Goal: Information Seeking & Learning: Learn about a topic

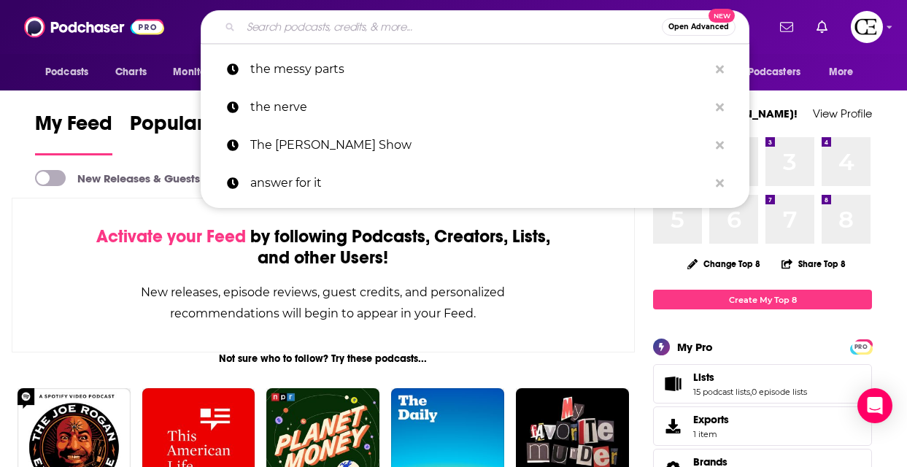
click at [336, 25] on input "Search podcasts, credits, & more..." at bounding box center [451, 26] width 421 height 23
click at [593, 260] on div "Activate your Feed by following Podcasts, Creators, Lists, and other Users! New…" at bounding box center [323, 275] width 623 height 155
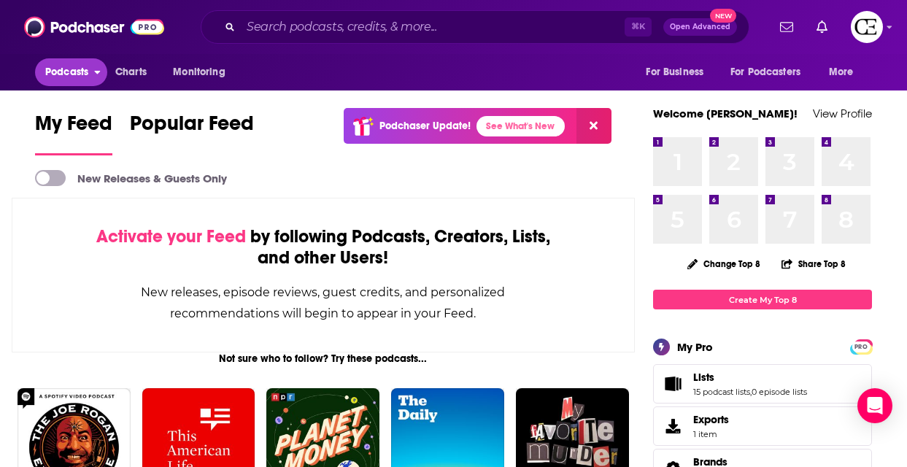
click at [63, 69] on span "Podcasts" at bounding box center [66, 72] width 43 height 20
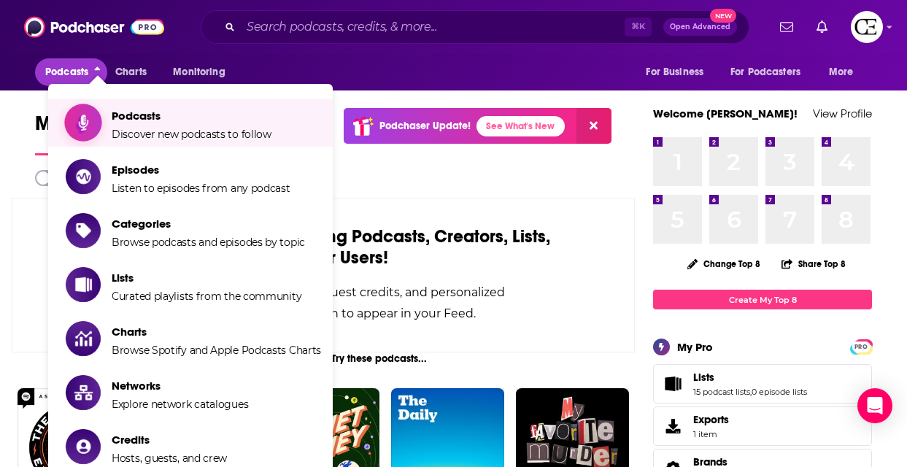
click at [100, 105] on span "Show item sub-menu" at bounding box center [83, 122] width 112 height 112
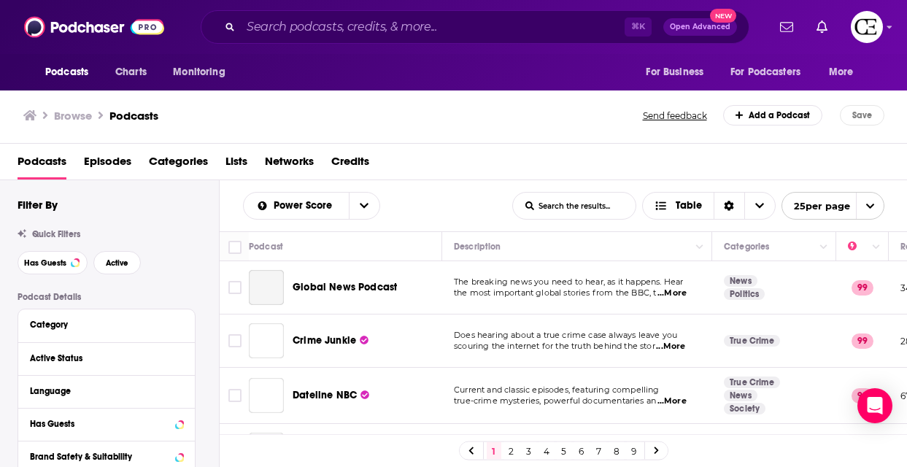
click at [104, 306] on div "Podcast Details Category Active Status Language Has Guests Brand Safety & Suita…" at bounding box center [107, 415] width 178 height 247
click at [104, 323] on div "Category" at bounding box center [98, 325] width 136 height 10
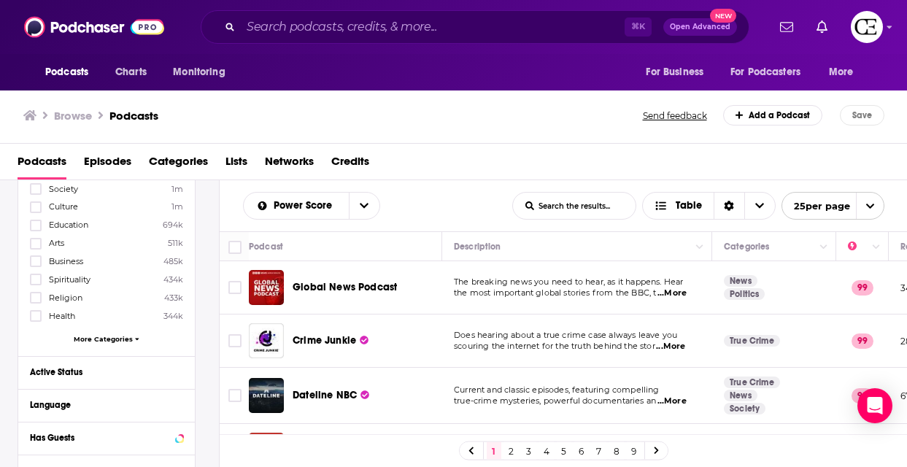
scroll to position [190, 0]
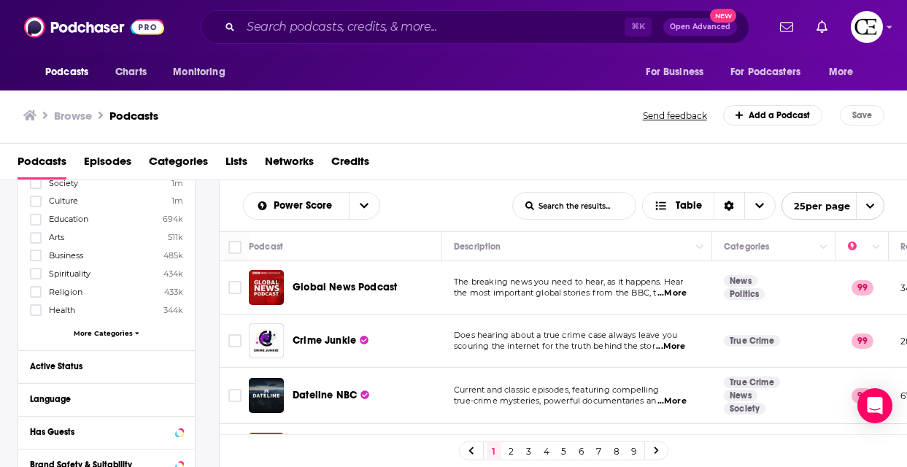
click at [88, 336] on span "More Categories" at bounding box center [103, 333] width 59 height 8
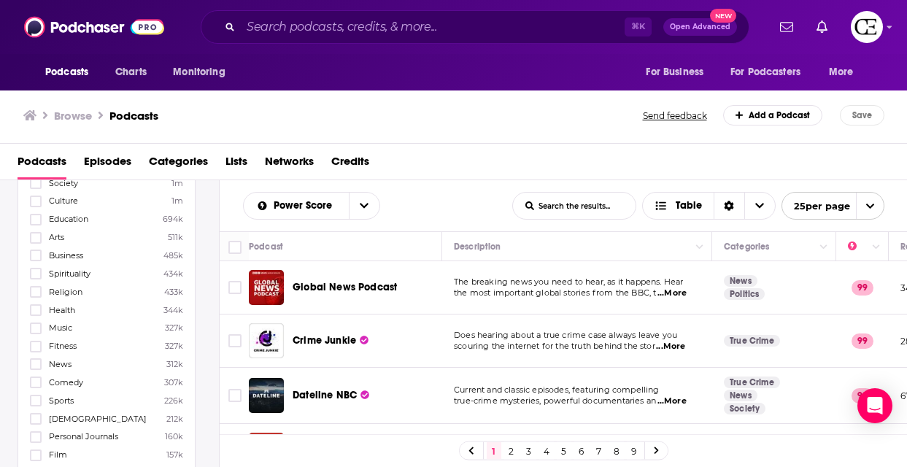
click at [47, 306] on label "Health 344k" at bounding box center [106, 309] width 153 height 12
click at [36, 314] on input "multiSelectOption-health-7" at bounding box center [36, 314] width 0 height 0
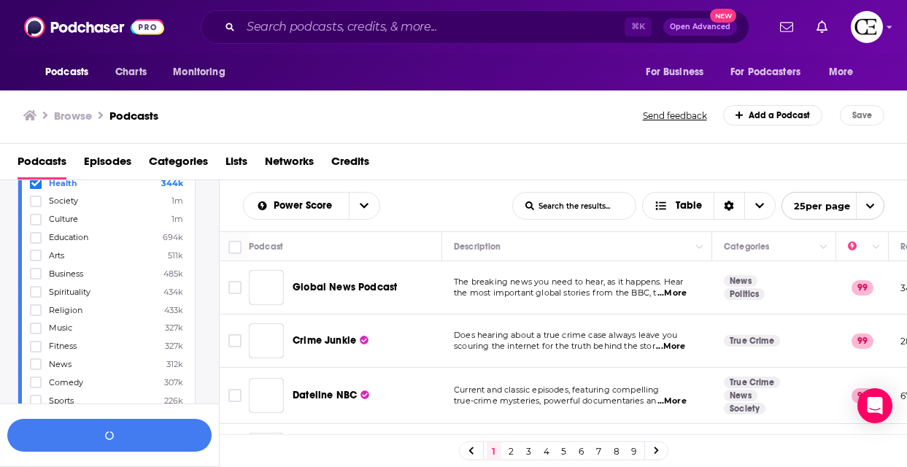
scroll to position [228, 0]
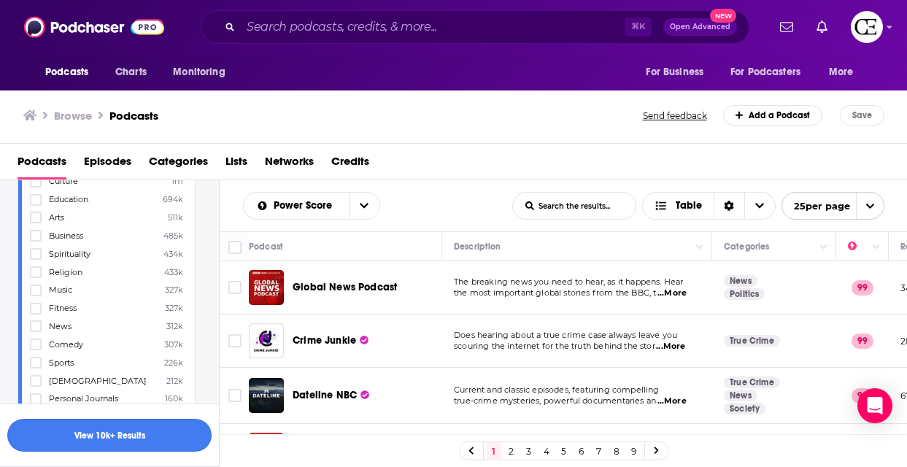
click at [156, 427] on button "View 10k+ Results" at bounding box center [109, 435] width 204 height 33
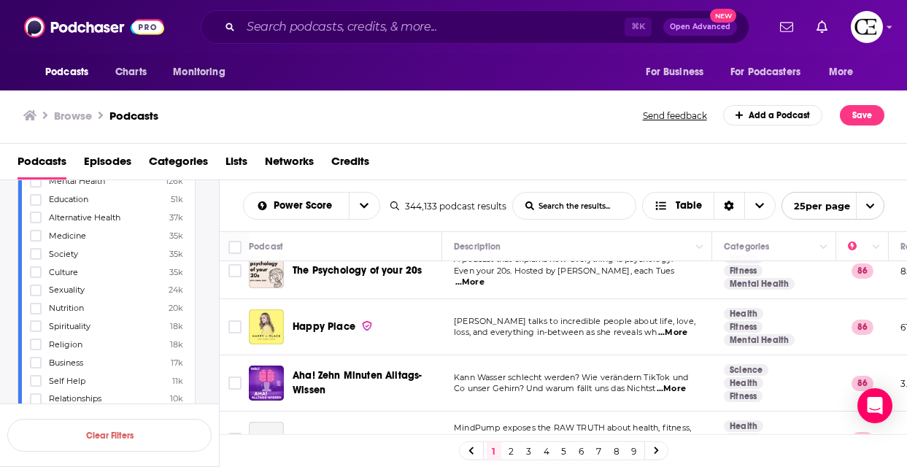
scroll to position [1233, 0]
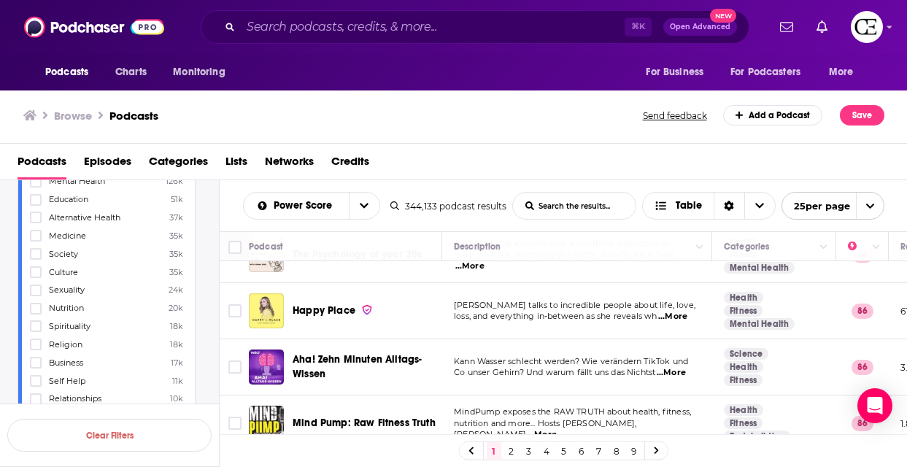
click at [656, 449] on icon at bounding box center [656, 450] width 4 height 7
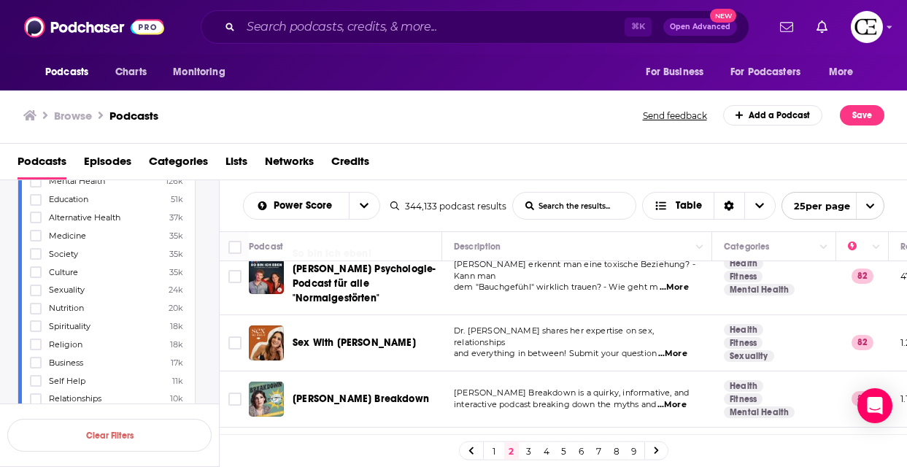
scroll to position [1244, 0]
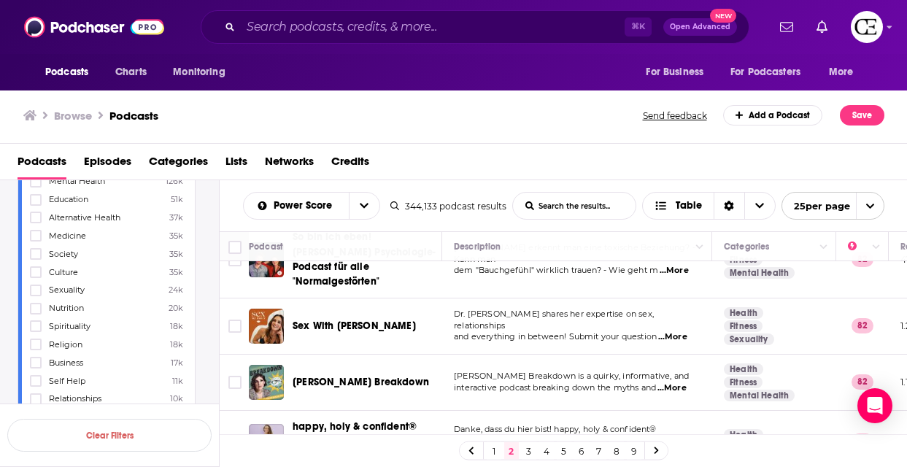
click at [533, 452] on link "3" at bounding box center [529, 451] width 15 height 18
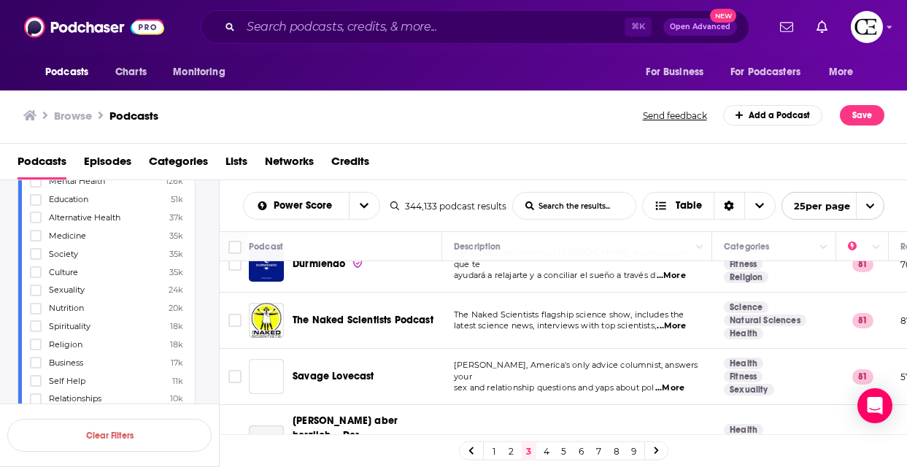
scroll to position [250, 0]
click at [675, 328] on span "...More" at bounding box center [671, 326] width 29 height 12
click at [374, 375] on div "Savage Lovecast" at bounding box center [369, 375] width 152 height 15
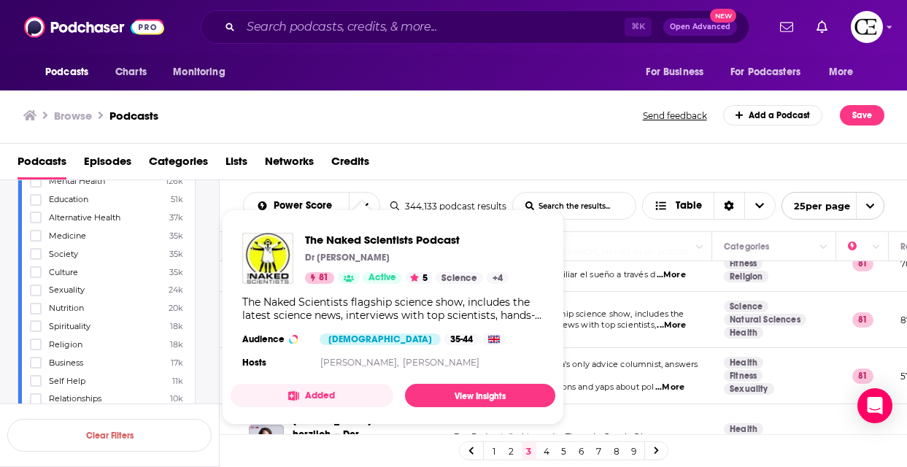
click at [357, 324] on div "The Naked Scientists Podcast Dr [PERSON_NAME] 81 Active 5 Science + 4 The Naked…" at bounding box center [393, 302] width 325 height 163
click at [353, 243] on span "The Naked Scientists Podcast" at bounding box center [407, 240] width 204 height 14
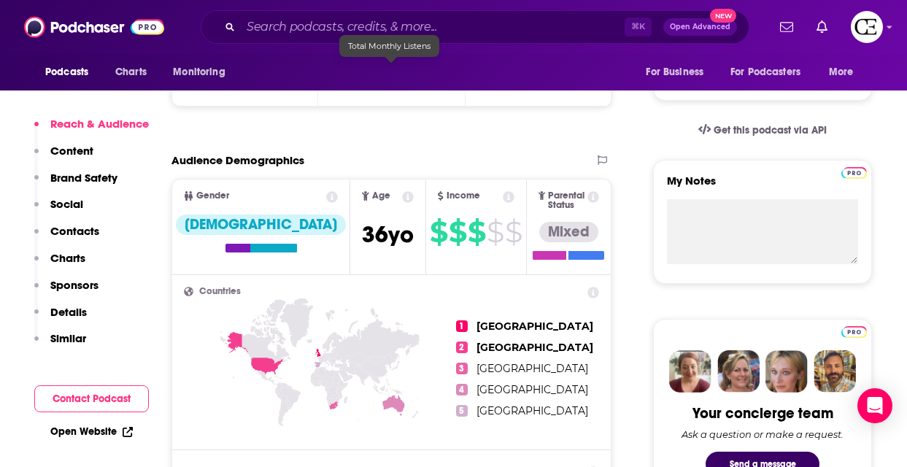
scroll to position [484, 0]
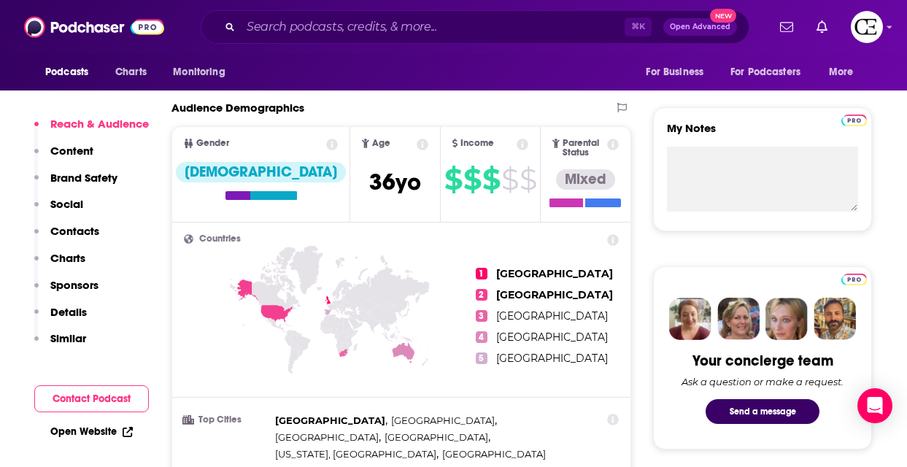
click at [487, 268] on span "1" at bounding box center [482, 274] width 12 height 12
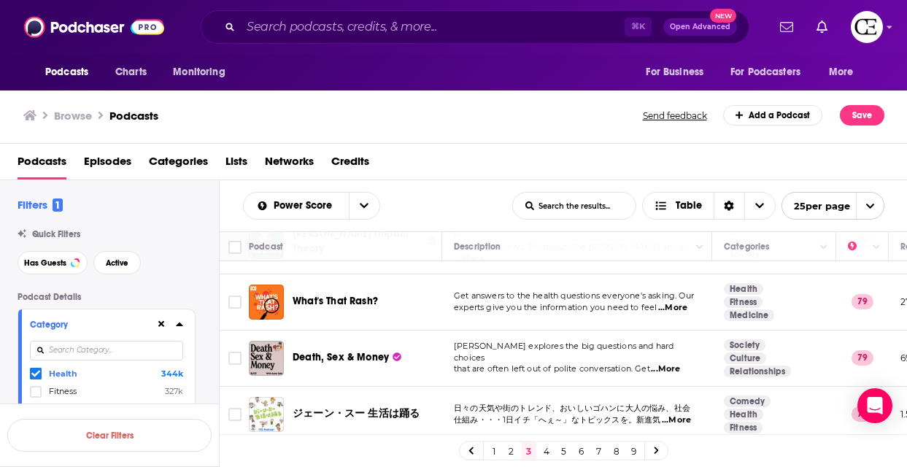
scroll to position [1242, 0]
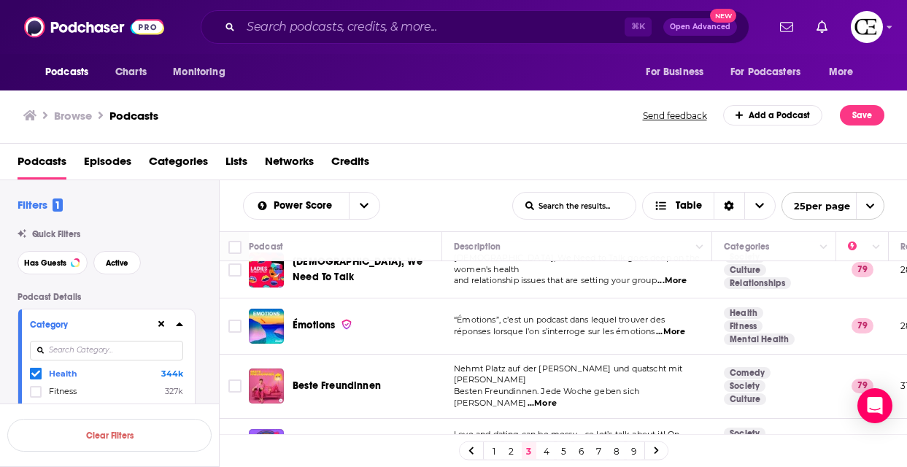
click at [543, 446] on link "4" at bounding box center [546, 451] width 15 height 18
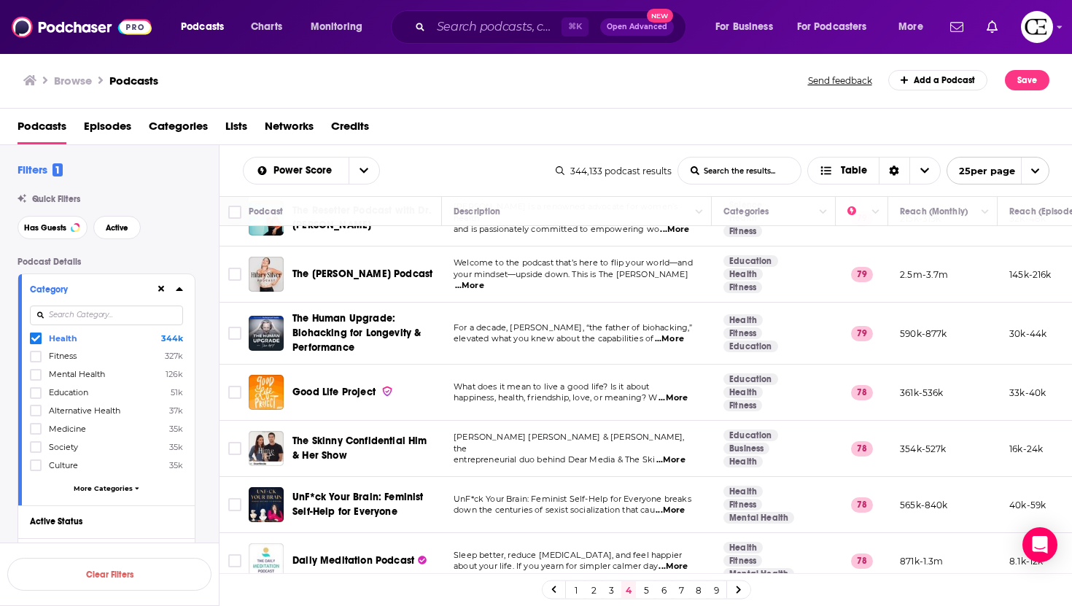
scroll to position [263, 0]
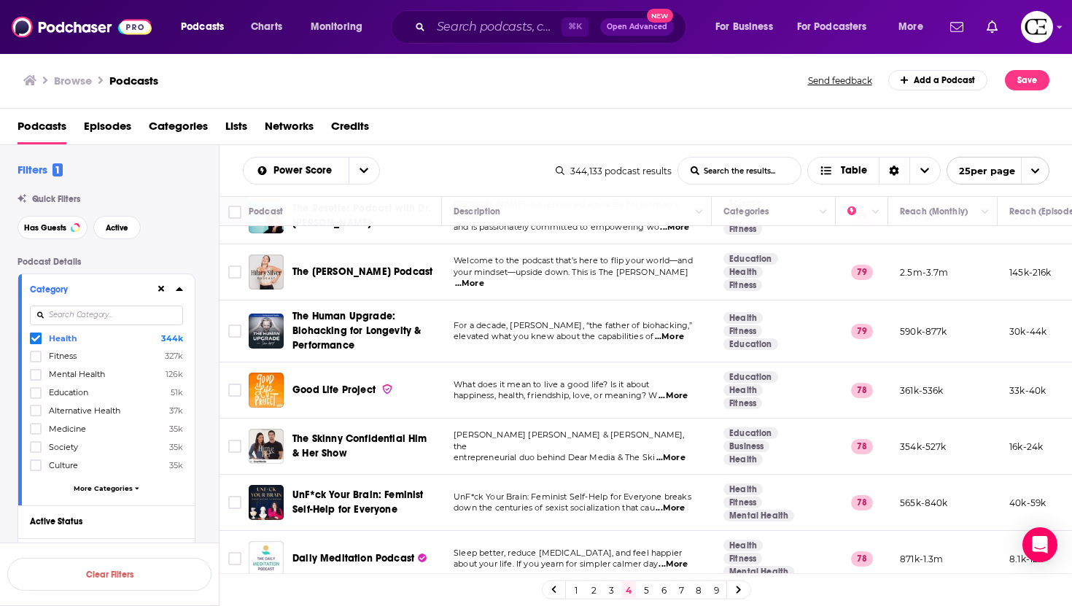
click at [484, 279] on span "...More" at bounding box center [469, 284] width 29 height 12
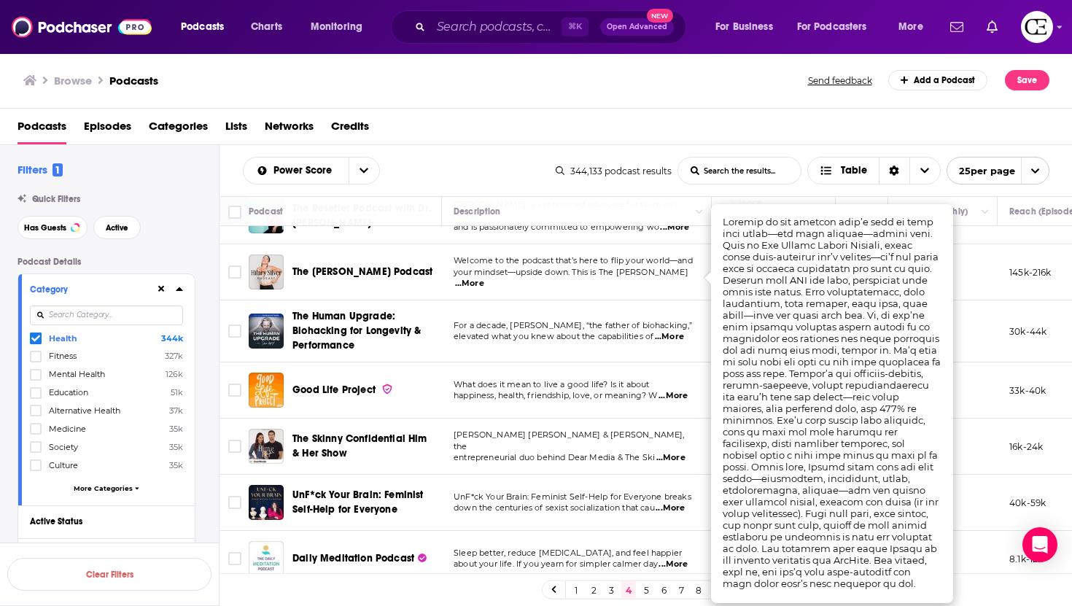
click at [484, 280] on span "...More" at bounding box center [469, 284] width 29 height 12
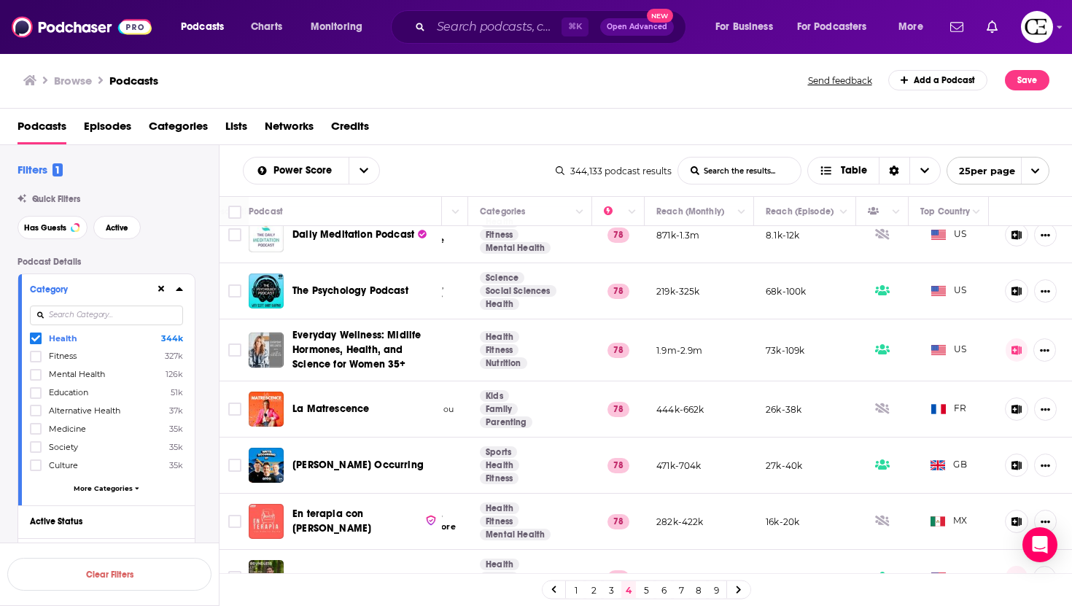
scroll to position [586, 0]
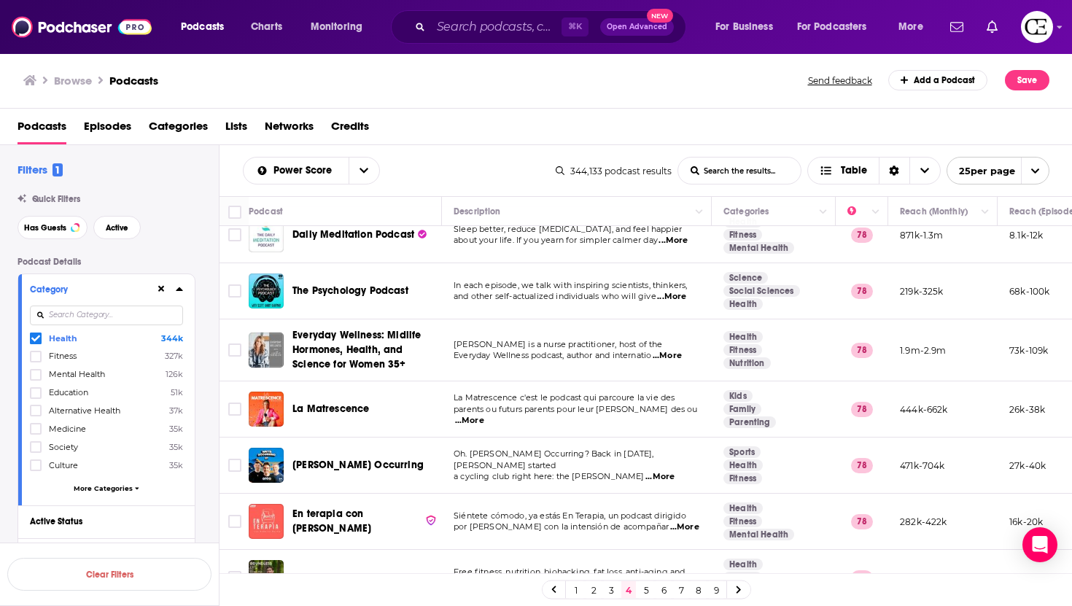
click at [608, 351] on span "Everyday Wellness podcast, author and internatio" at bounding box center [553, 355] width 198 height 10
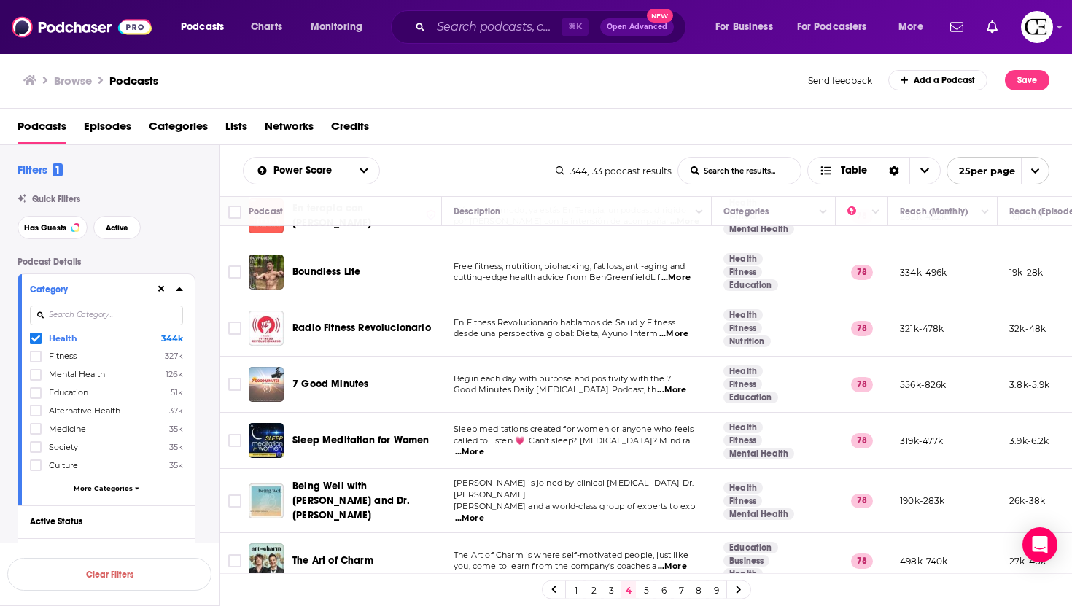
scroll to position [954, 0]
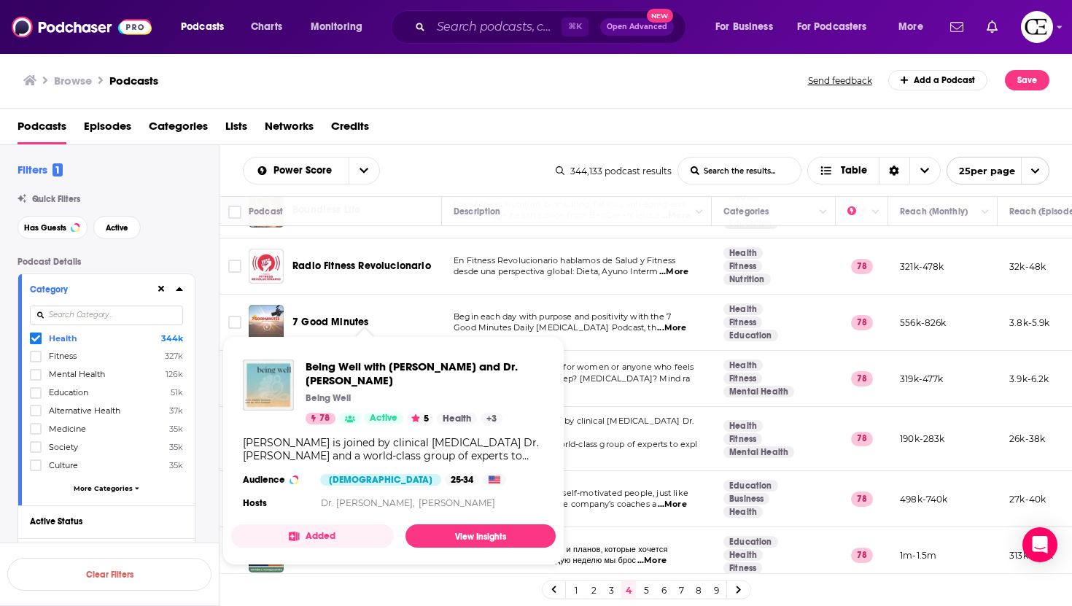
click at [367, 441] on div "Podcasts Charts Monitoring ⌘ K Open Advanced New For Business For Podcasters Mo…" at bounding box center [536, 303] width 1072 height 606
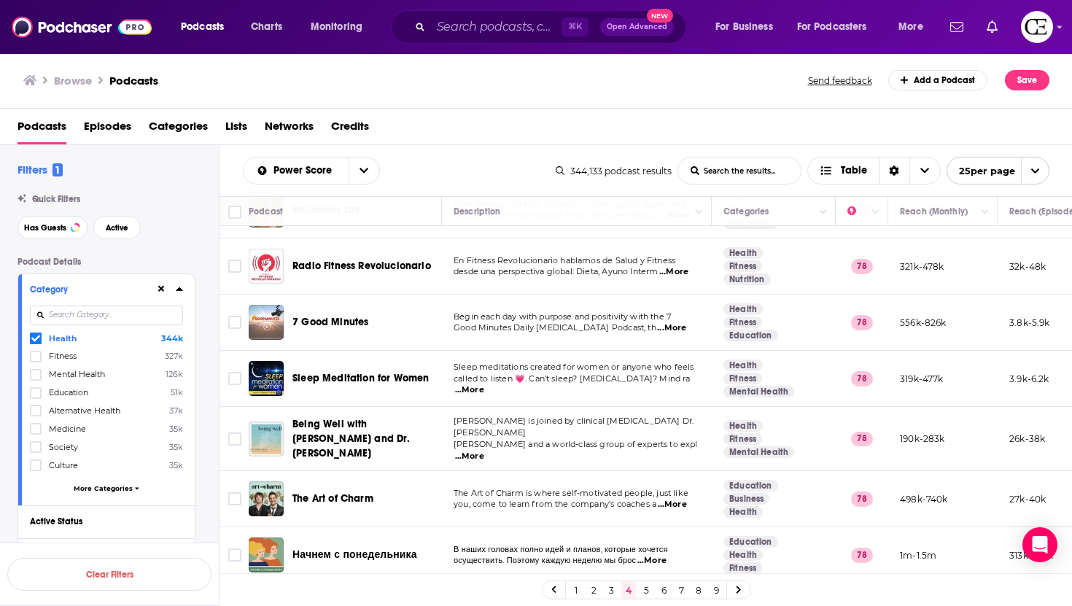
click at [600, 419] on td "[PERSON_NAME] is joined by clinical [MEDICAL_DATA] Dr. [PERSON_NAME] and a worl…" at bounding box center [577, 439] width 270 height 64
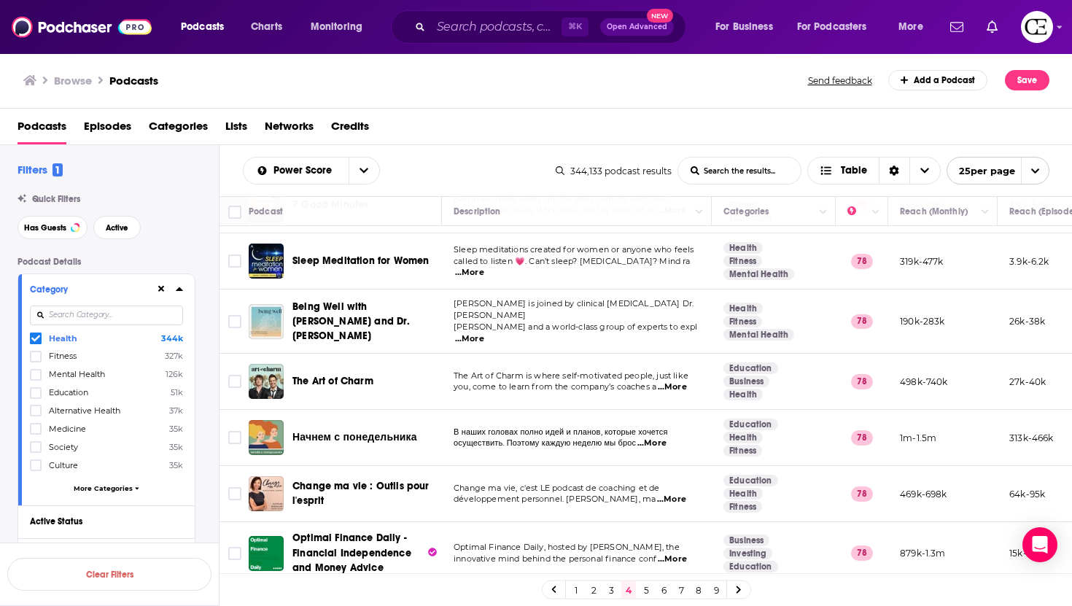
click at [740, 466] on link at bounding box center [738, 589] width 23 height 17
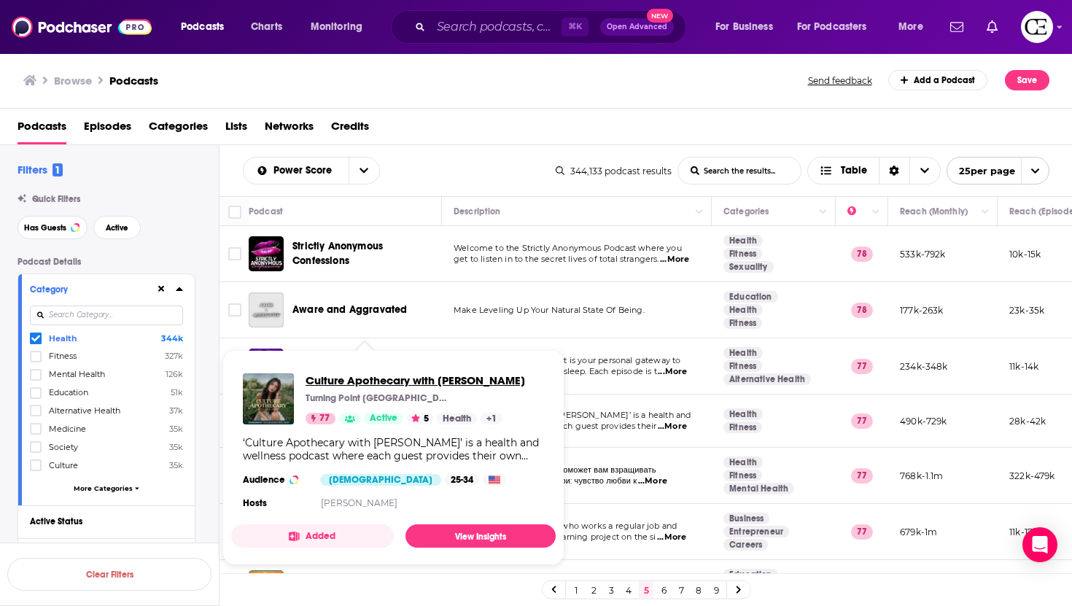
click at [365, 384] on span "Culture Apothecary with [PERSON_NAME]" at bounding box center [416, 380] width 220 height 14
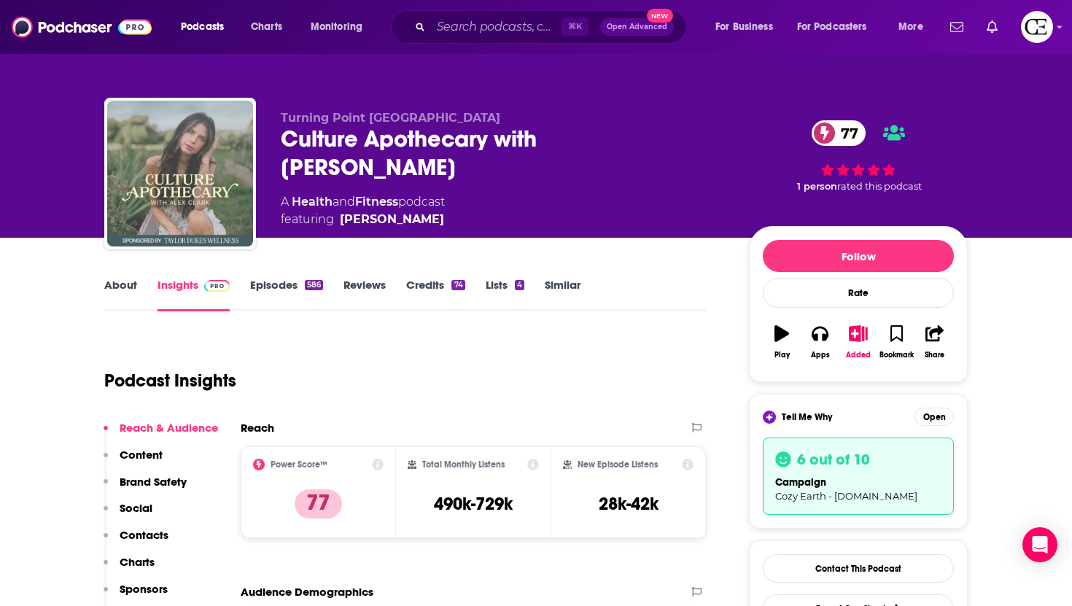
click at [233, 193] on img "Culture Apothecary with Alex Clark" at bounding box center [180, 174] width 146 height 146
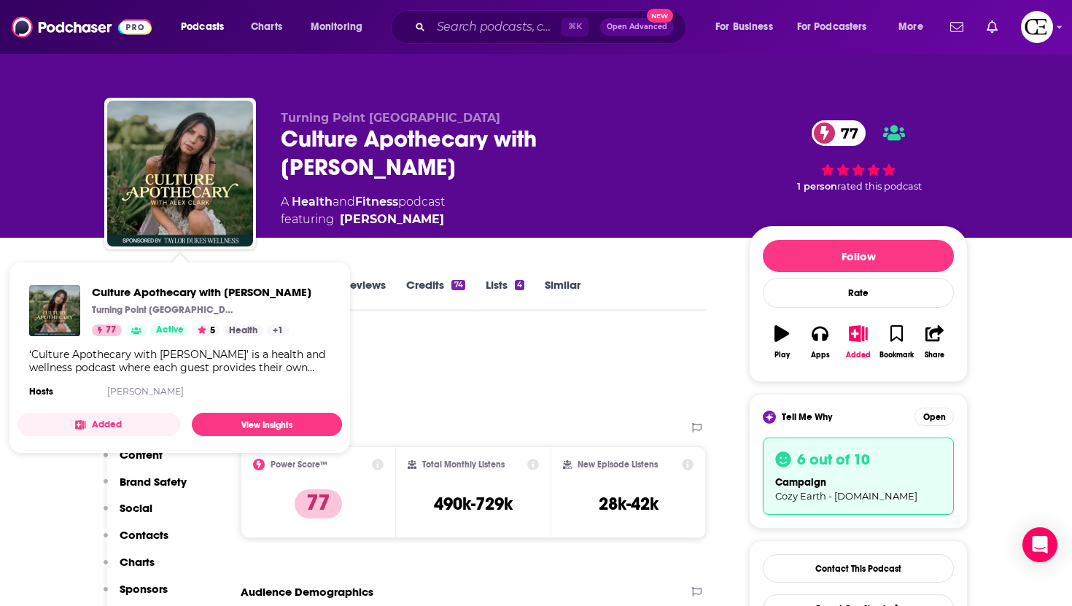
click at [419, 376] on div "Podcast Insights" at bounding box center [399, 372] width 590 height 74
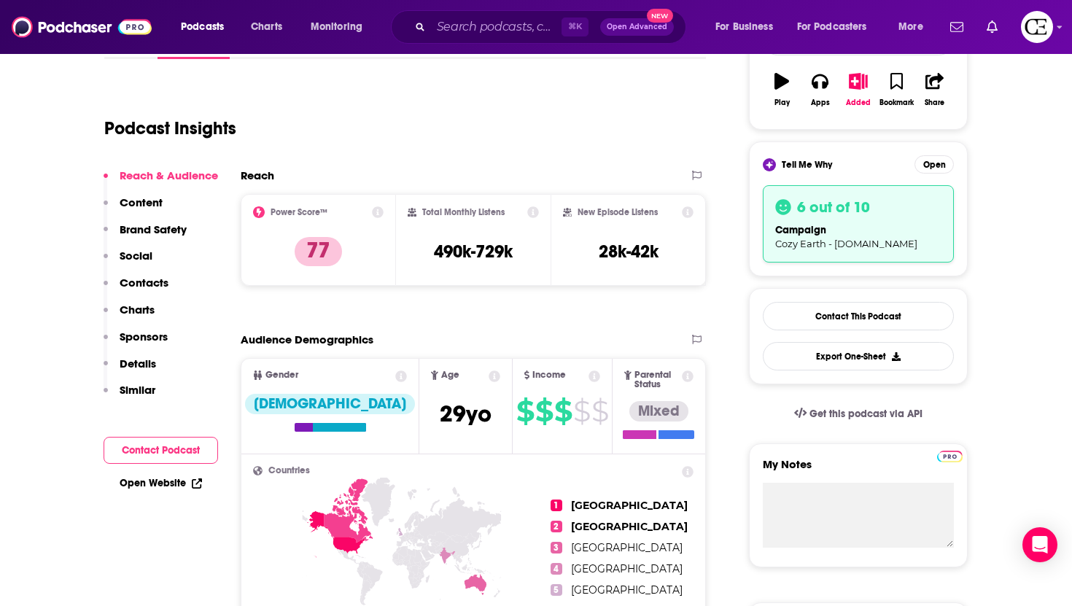
scroll to position [255, 0]
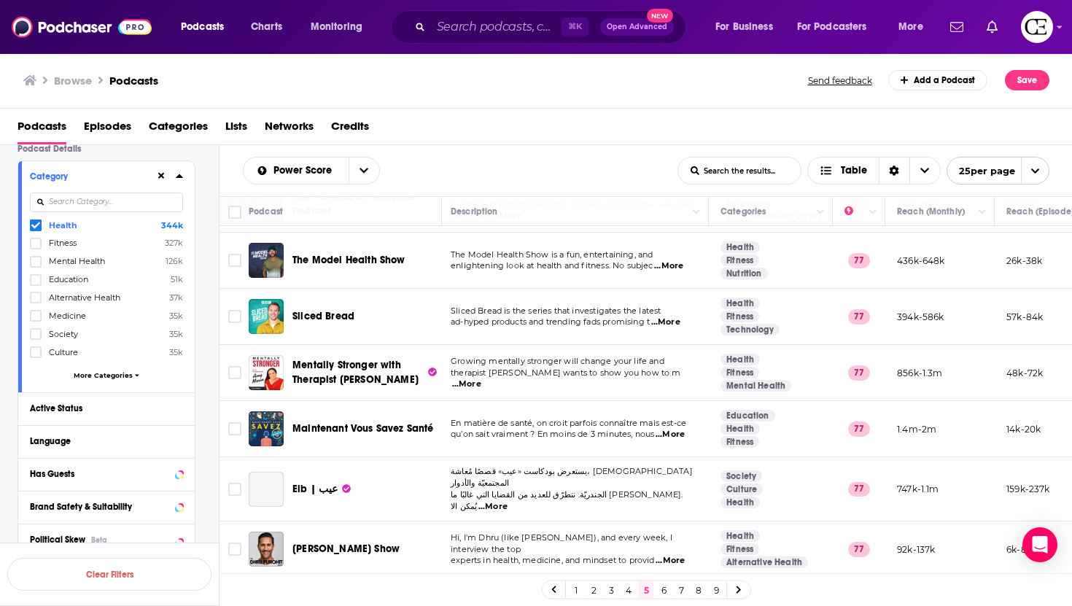
scroll to position [1048, 3]
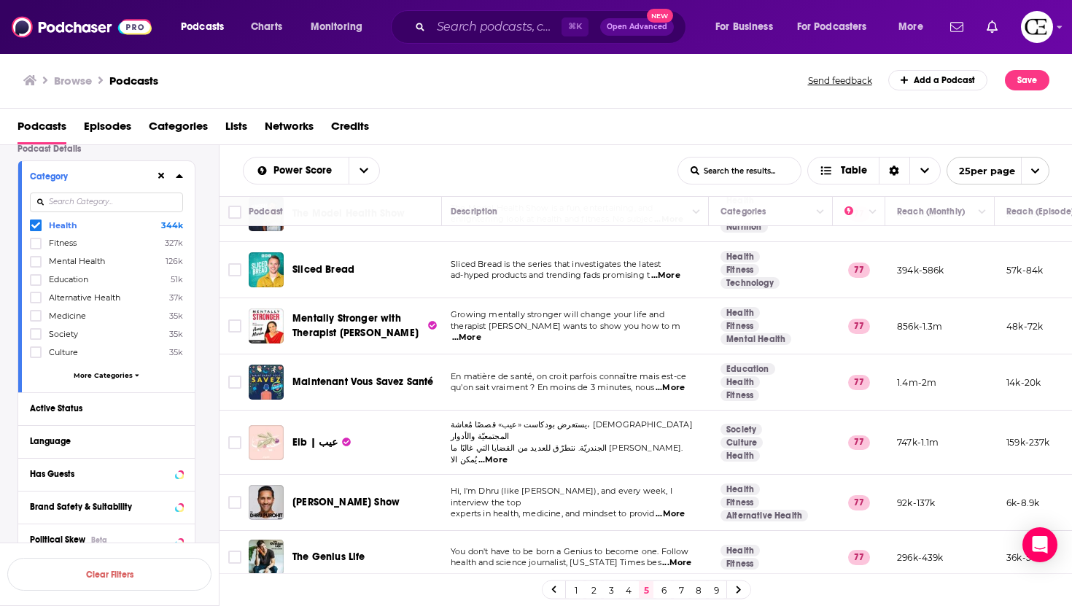
click at [740, 466] on icon at bounding box center [739, 590] width 6 height 9
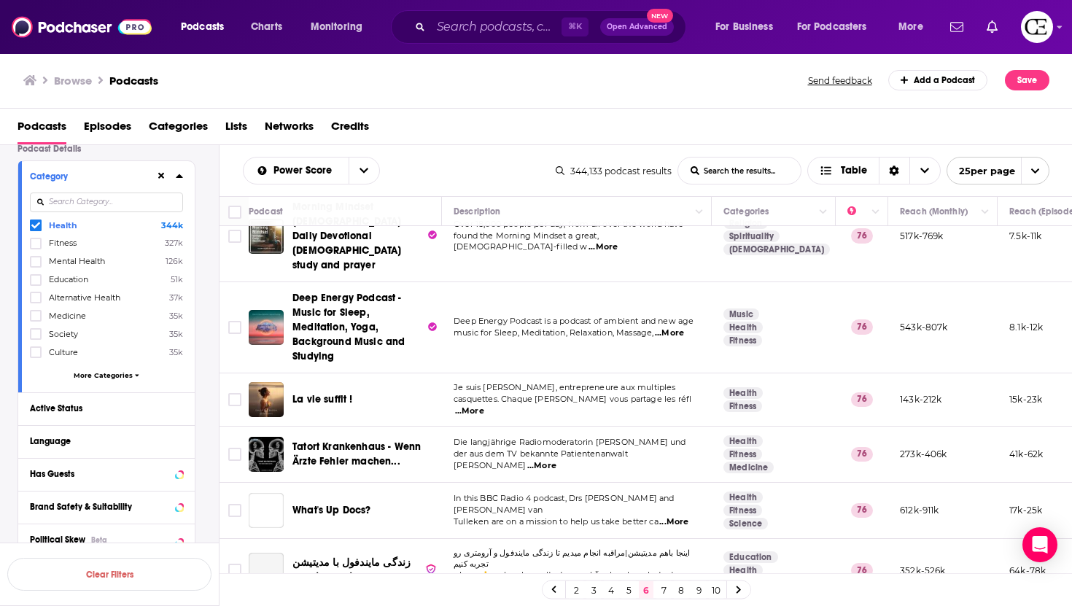
scroll to position [1095, 0]
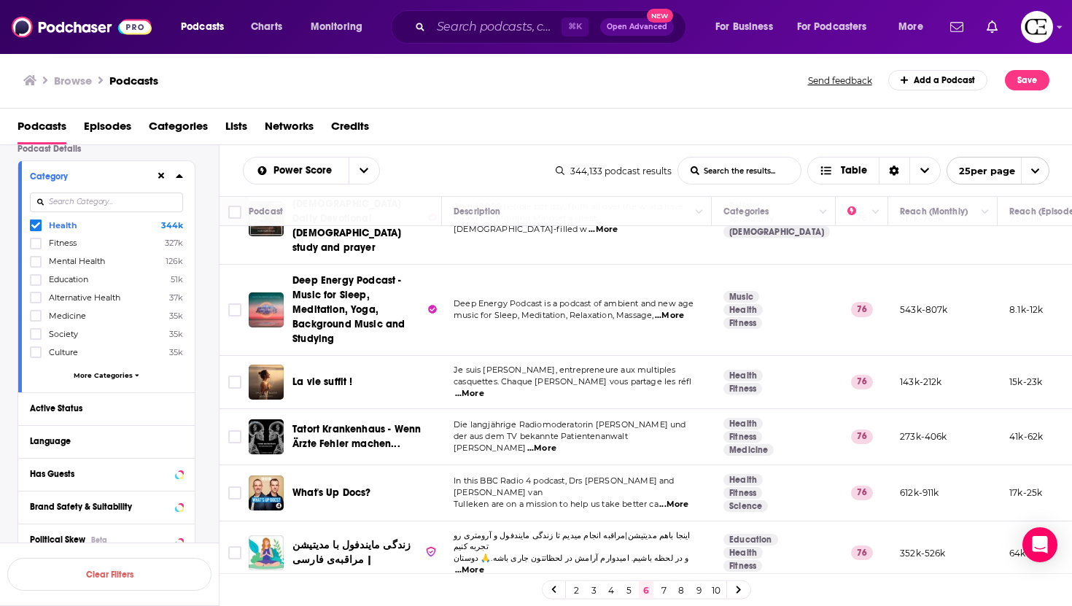
click at [352, 441] on div "Podcasts Charts Monitoring ⌘ K Open Advanced New For Business For Podcasters Mo…" at bounding box center [536, 303] width 1072 height 606
click at [616, 465] on td "In this BBC Radio 4 podcast, Drs [PERSON_NAME] and [PERSON_NAME] are on a missi…" at bounding box center [577, 493] width 270 height 56
click at [731, 466] on link at bounding box center [738, 589] width 23 height 17
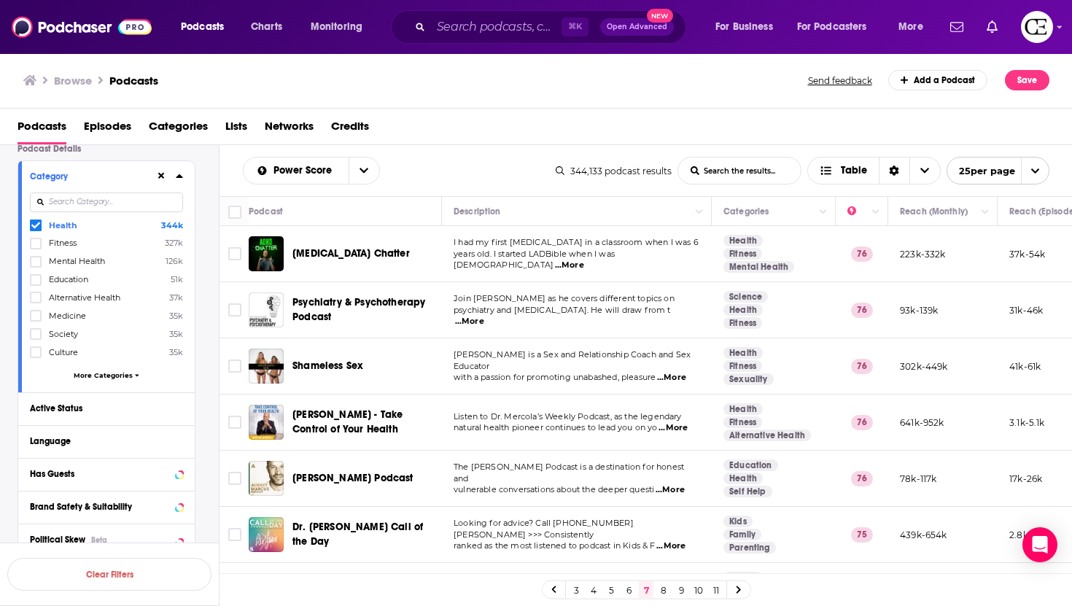
click at [323, 255] on span "[MEDICAL_DATA] Chatter" at bounding box center [351, 253] width 117 height 12
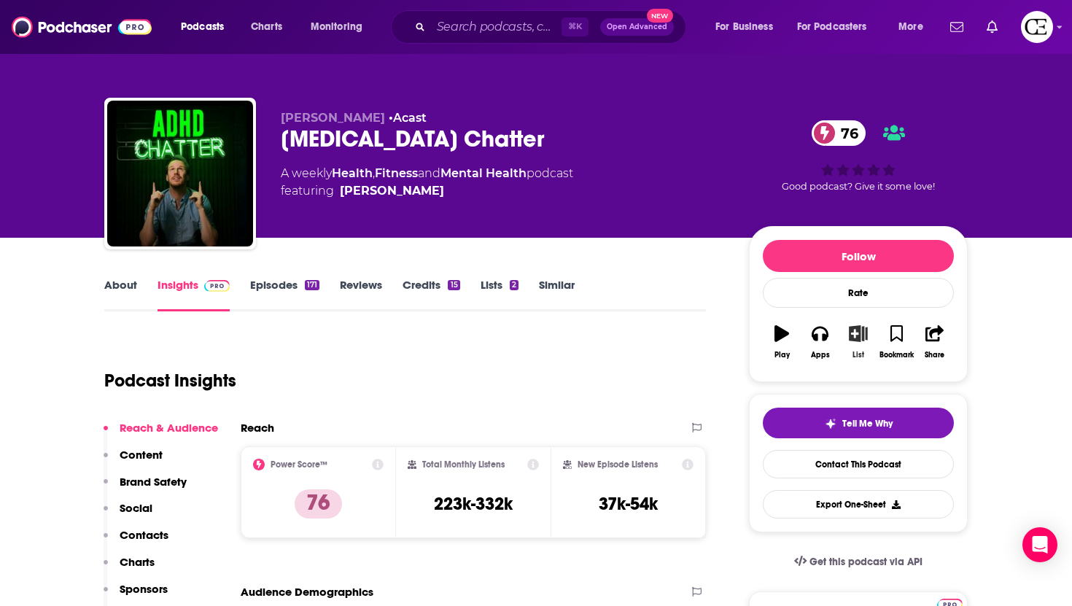
click at [861, 336] on icon "button" at bounding box center [858, 333] width 18 height 16
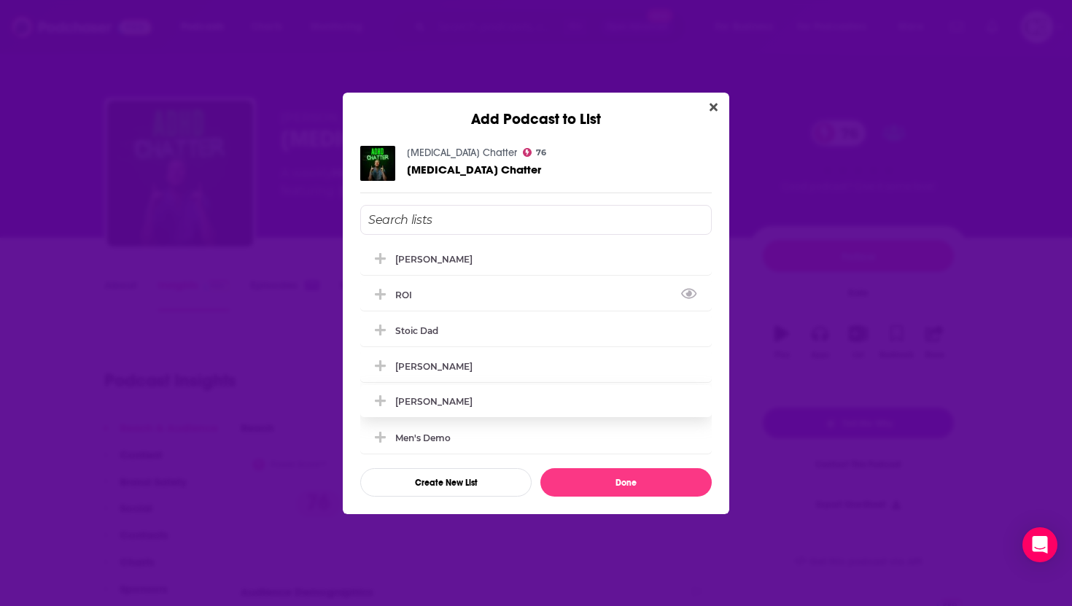
scroll to position [114, 0]
click at [530, 394] on div "[PERSON_NAME]" at bounding box center [536, 398] width 352 height 32
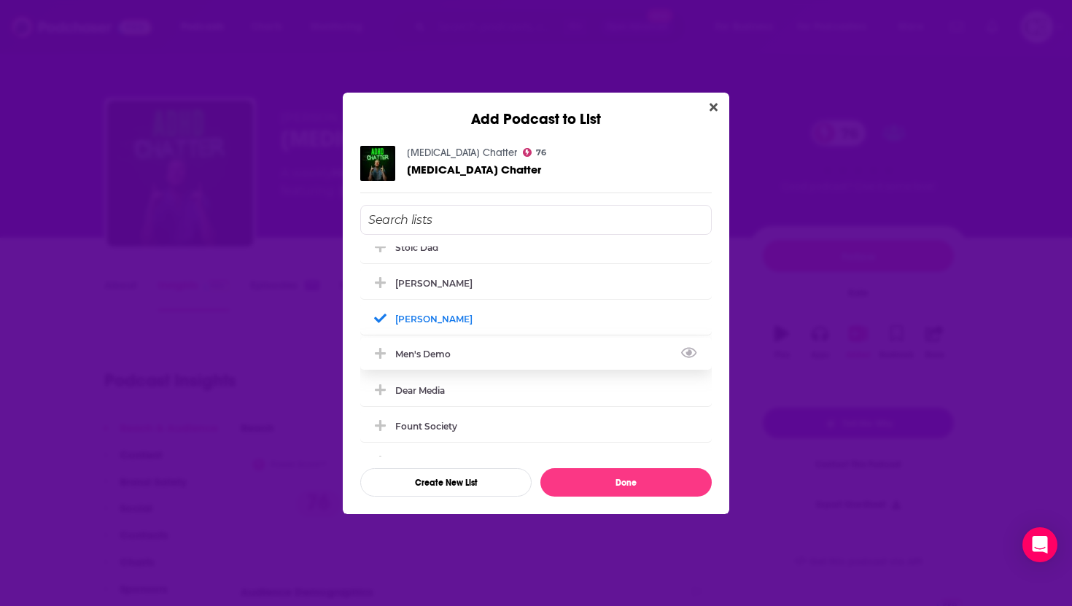
scroll to position [195, 0]
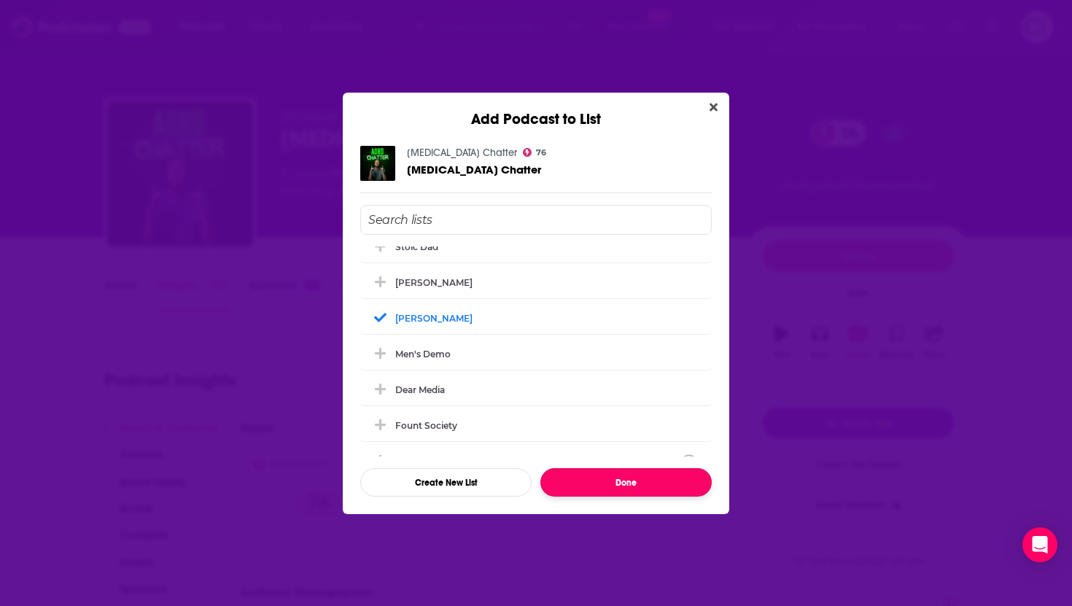
click at [643, 466] on button "Done" at bounding box center [626, 482] width 171 height 28
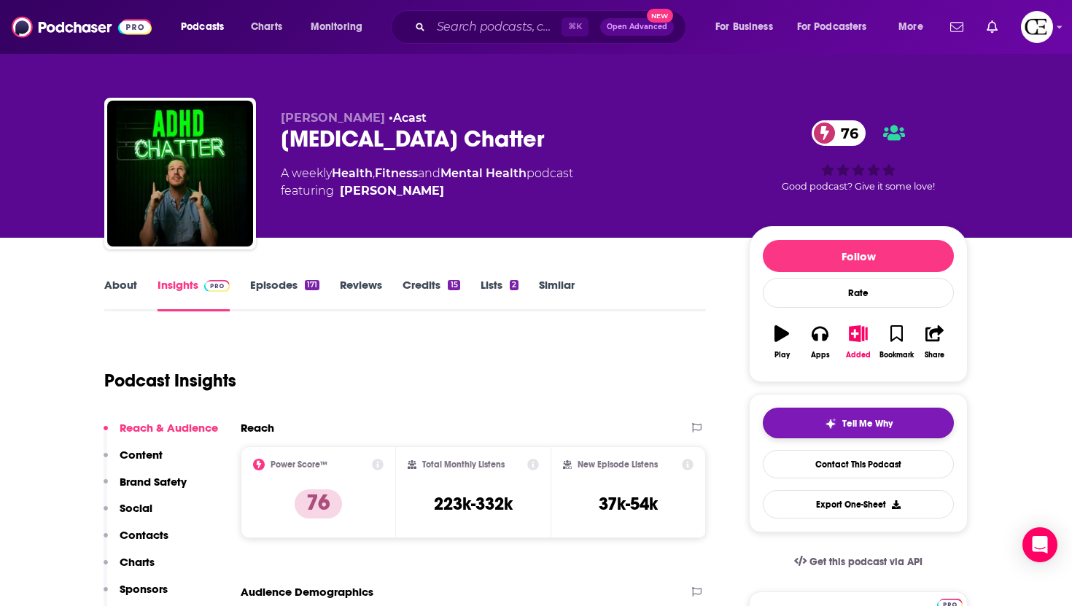
click at [796, 412] on button "Tell Me Why" at bounding box center [858, 423] width 191 height 31
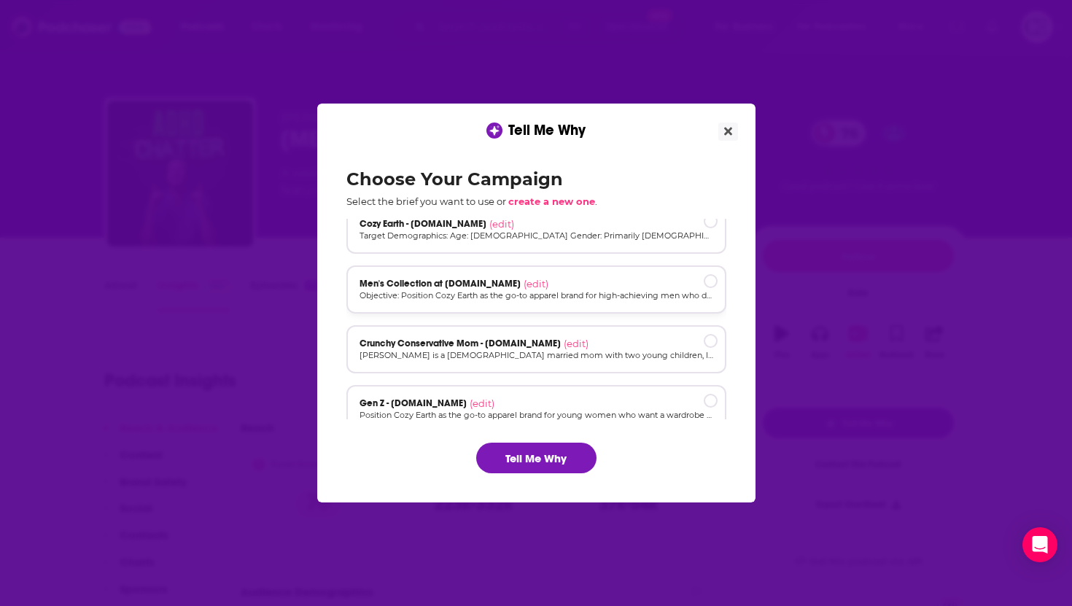
scroll to position [98, 0]
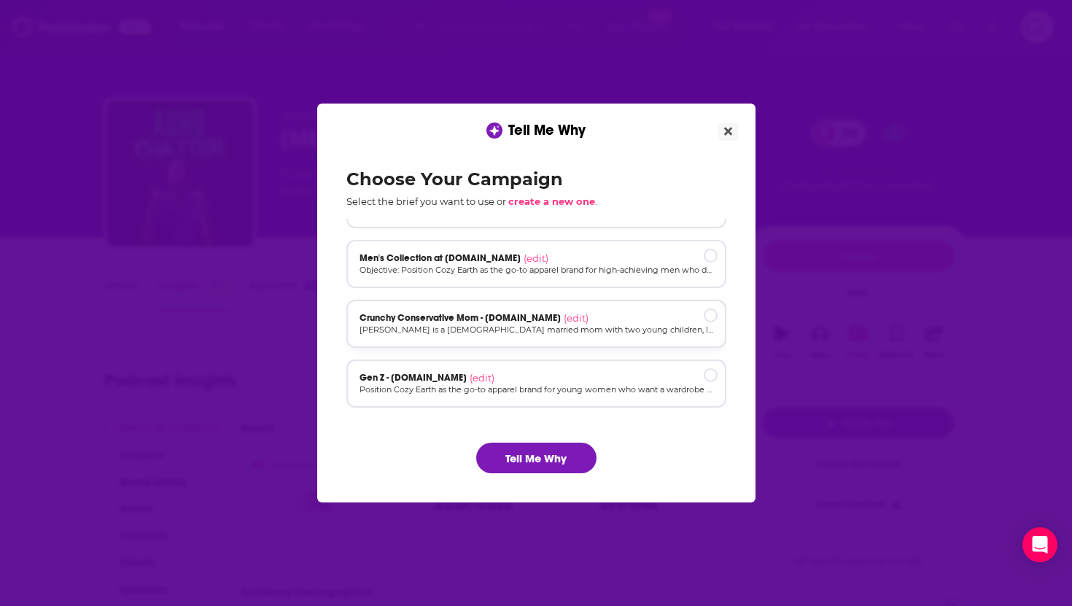
click at [564, 328] on p "[PERSON_NAME] is a [DEMOGRAPHIC_DATA] married mom with two young children, livi…" at bounding box center [537, 330] width 354 height 12
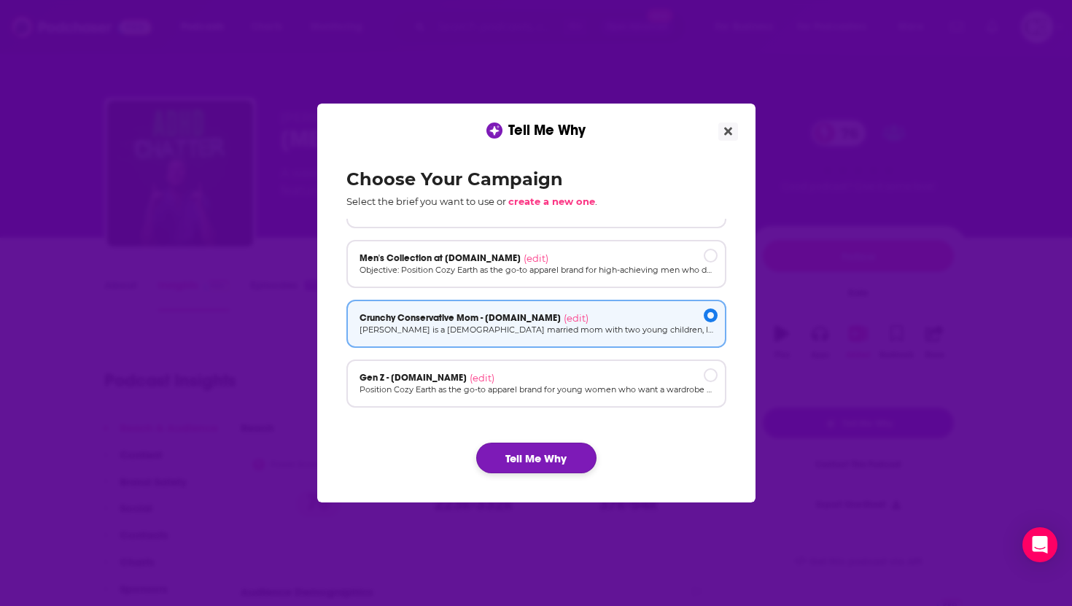
click at [525, 466] on button "Tell Me Why" at bounding box center [536, 458] width 120 height 31
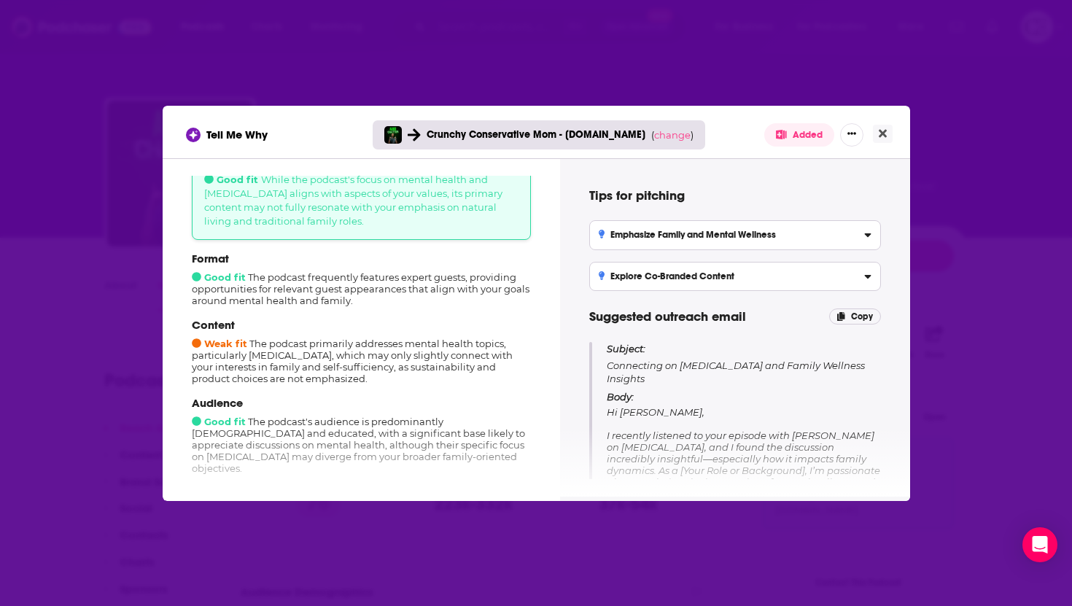
scroll to position [95, 0]
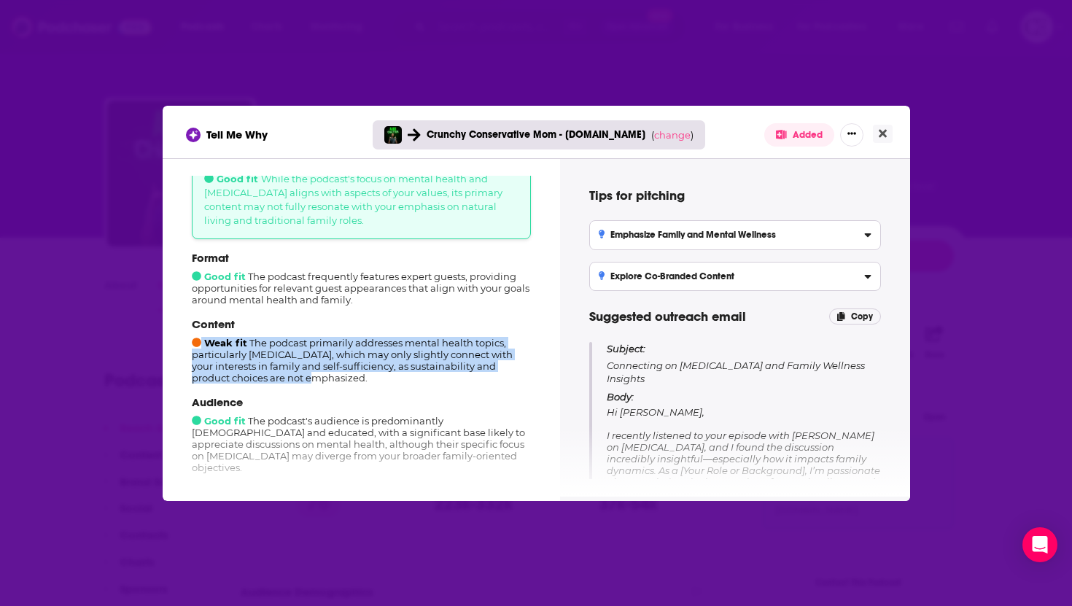
drag, startPoint x: 285, startPoint y: 378, endPoint x: 182, endPoint y: 335, distance: 111.5
click at [182, 335] on div "How well does this podcast fit your campaign? 6 out of 10 Good fit While the po…" at bounding box center [361, 327] width 363 height 303
click at [313, 357] on div "Content Weak fit The podcast primarily addresses mental health topics, particul…" at bounding box center [361, 350] width 339 height 66
drag, startPoint x: 301, startPoint y: 383, endPoint x: 191, endPoint y: 332, distance: 121.4
click at [192, 333] on div "Content Weak fit The podcast primarily addresses mental health topics, particul…" at bounding box center [361, 350] width 339 height 66
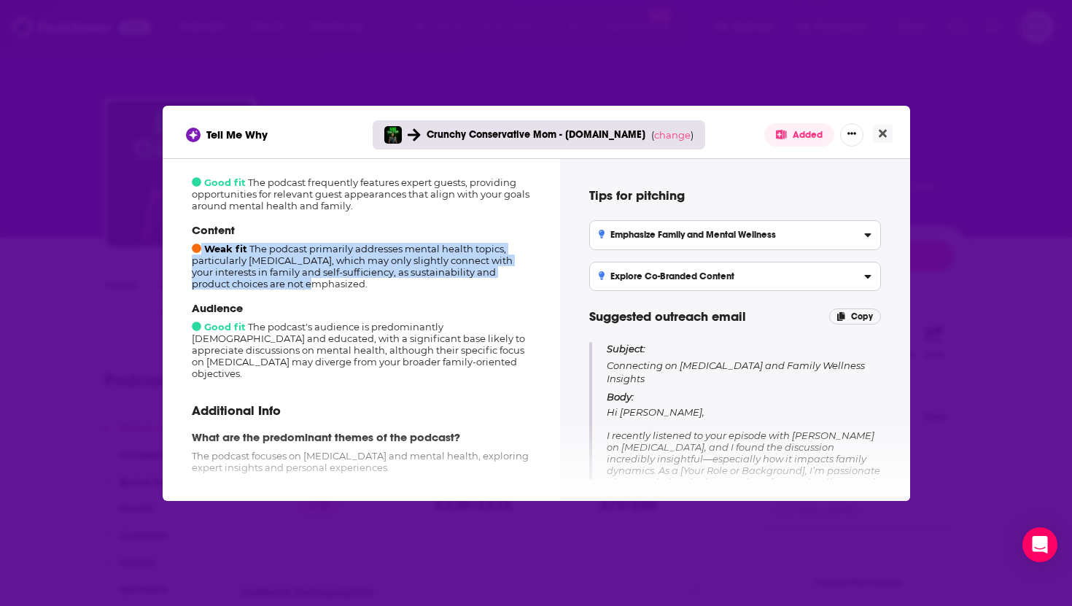
scroll to position [191, 0]
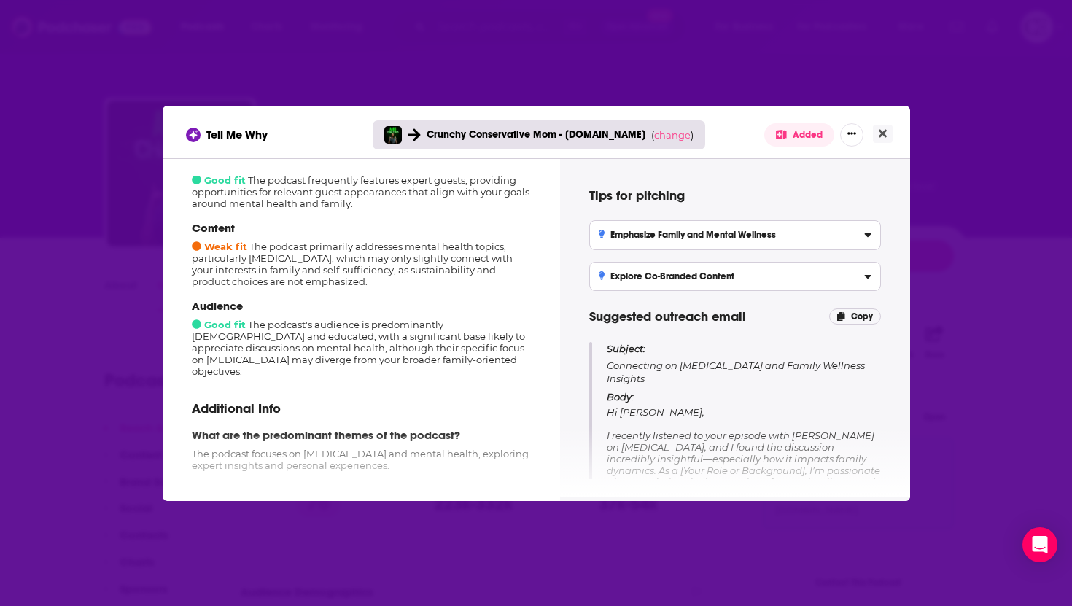
click at [433, 358] on div "Audience Good fit The podcast's audience is predominantly [DEMOGRAPHIC_DATA] an…" at bounding box center [361, 338] width 339 height 78
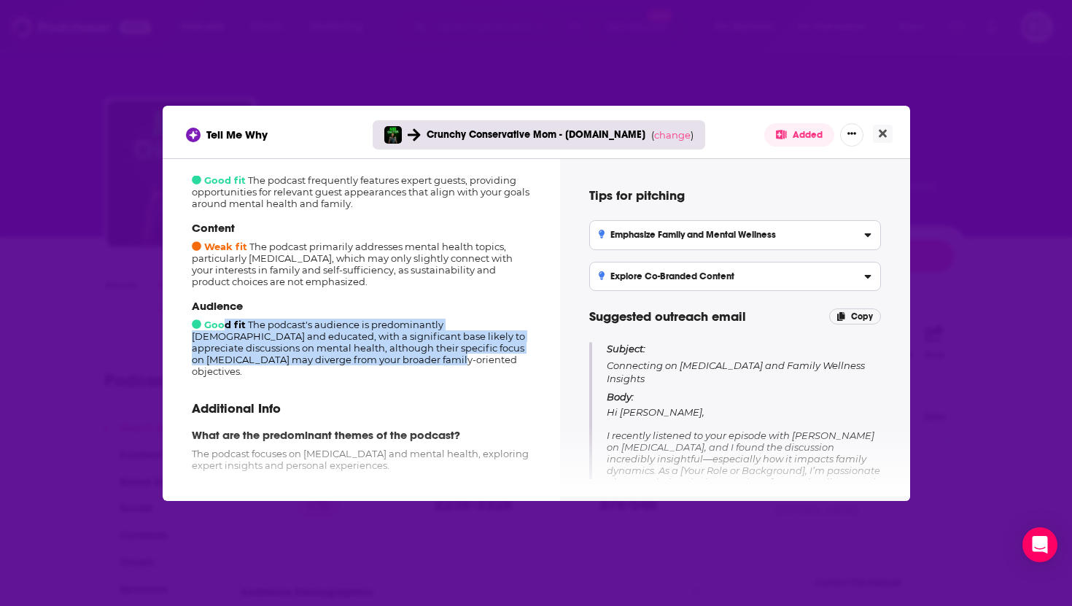
drag, startPoint x: 431, startPoint y: 359, endPoint x: 223, endPoint y: 326, distance: 210.5
click at [223, 326] on div "Audience Good fit The podcast's audience is predominantly [DEMOGRAPHIC_DATA] an…" at bounding box center [361, 338] width 339 height 78
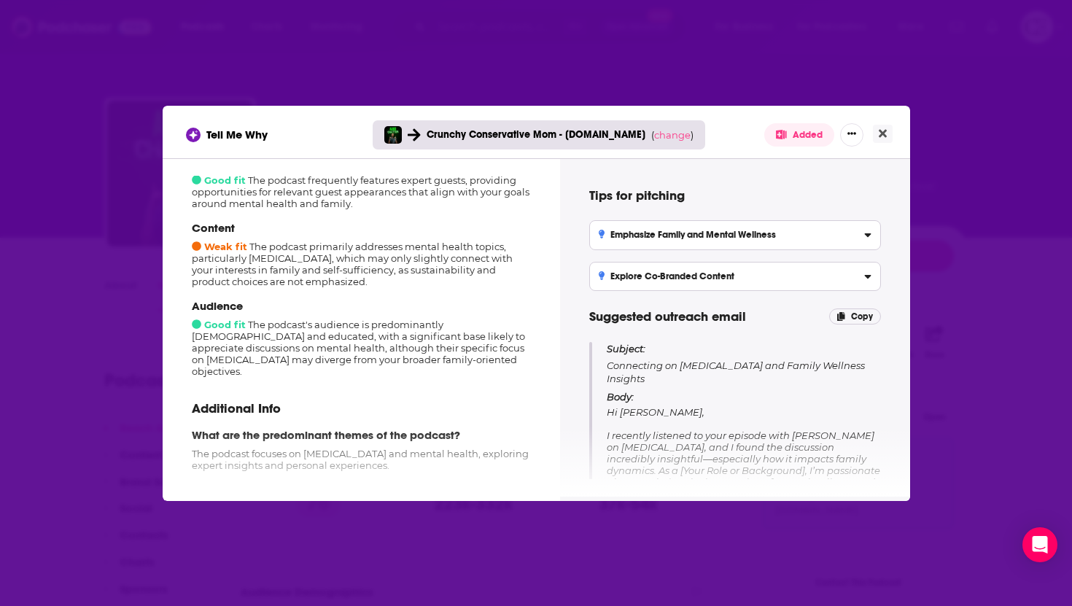
click at [452, 357] on div "Audience Good fit The podcast's audience is predominantly [DEMOGRAPHIC_DATA] an…" at bounding box center [361, 338] width 339 height 78
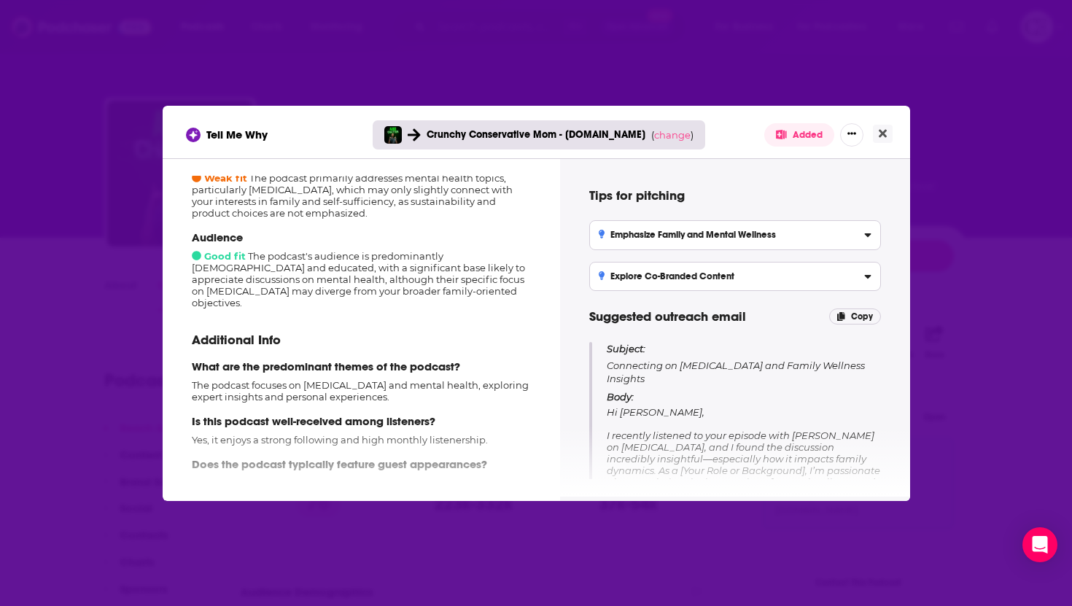
scroll to position [273, 0]
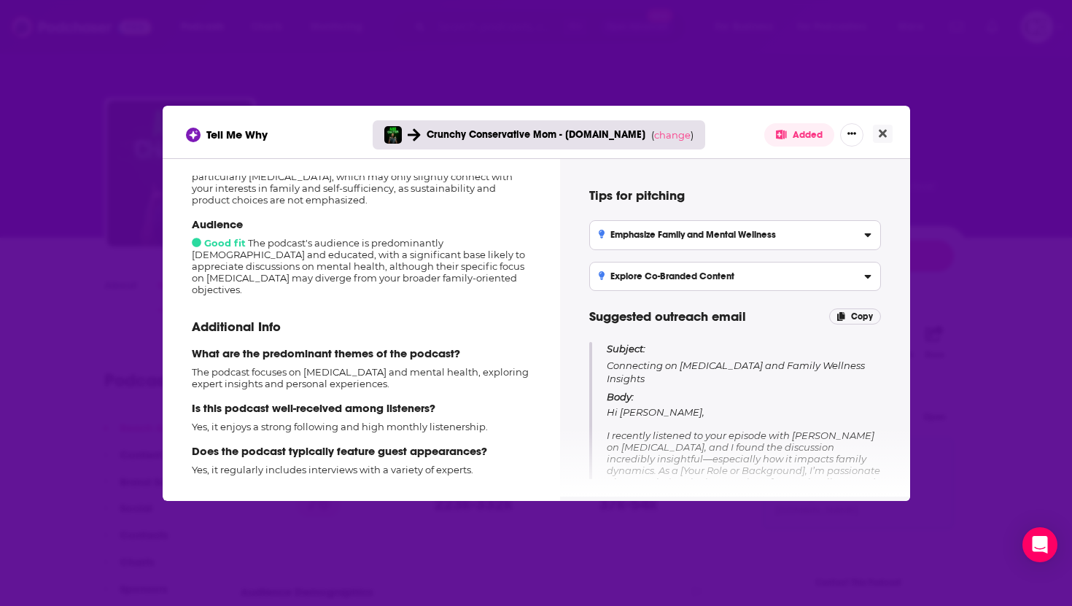
click at [487, 465] on p "Yes, it regularly includes interviews with a variety of experts." at bounding box center [361, 470] width 339 height 12
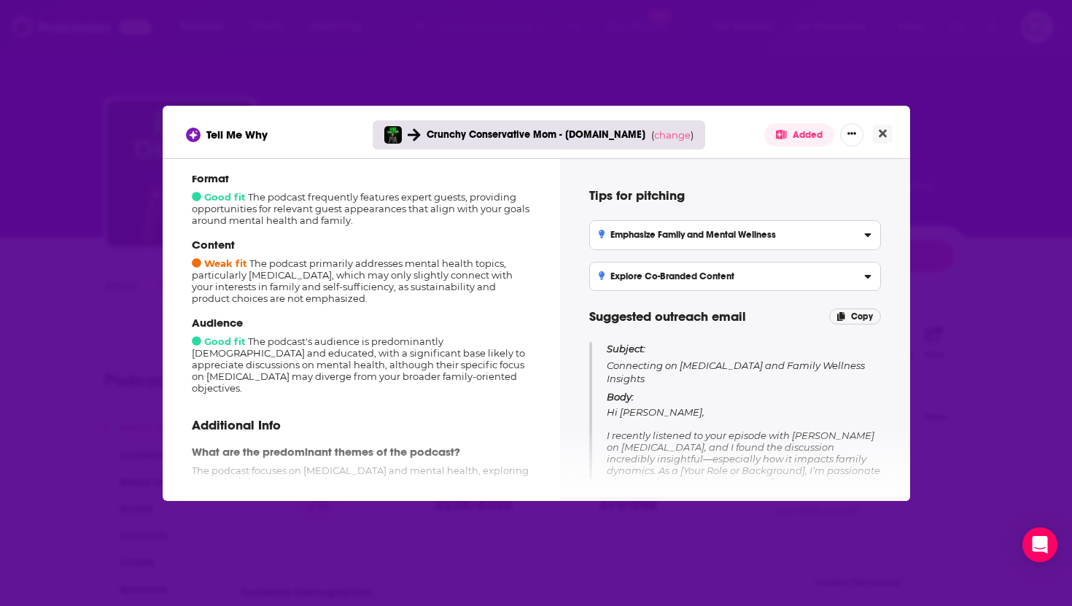
scroll to position [159, 0]
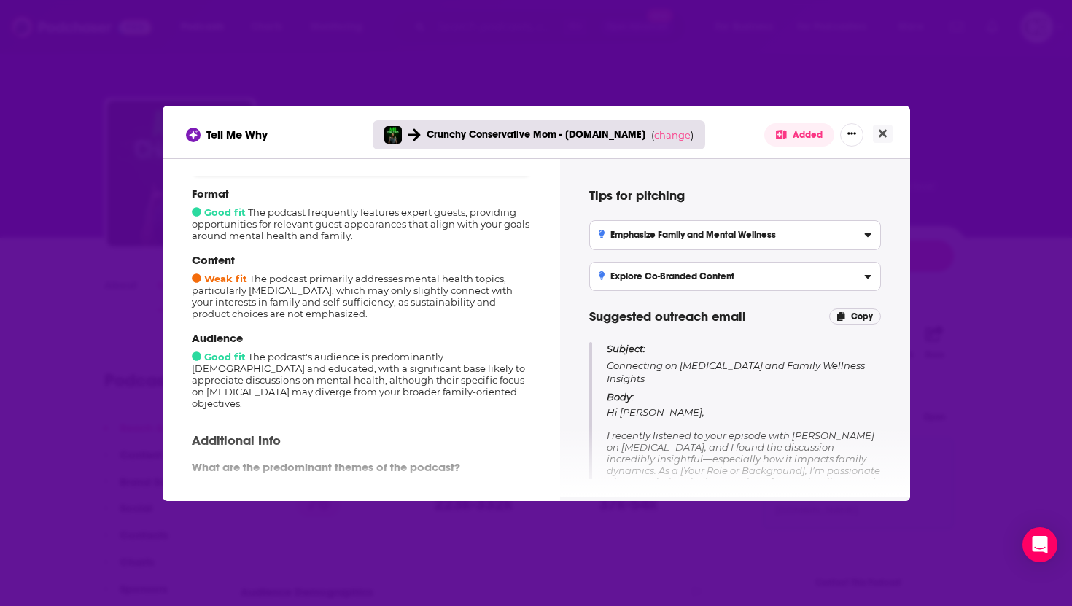
click at [507, 383] on div "Audience Good fit The podcast's audience is predominantly [DEMOGRAPHIC_DATA] an…" at bounding box center [361, 370] width 339 height 78
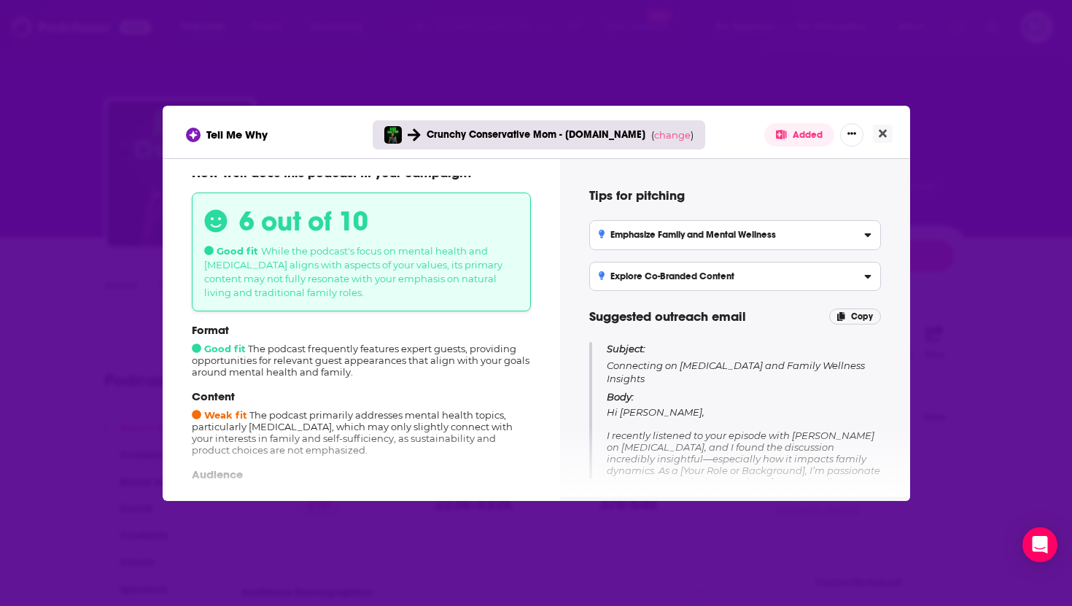
scroll to position [0, 0]
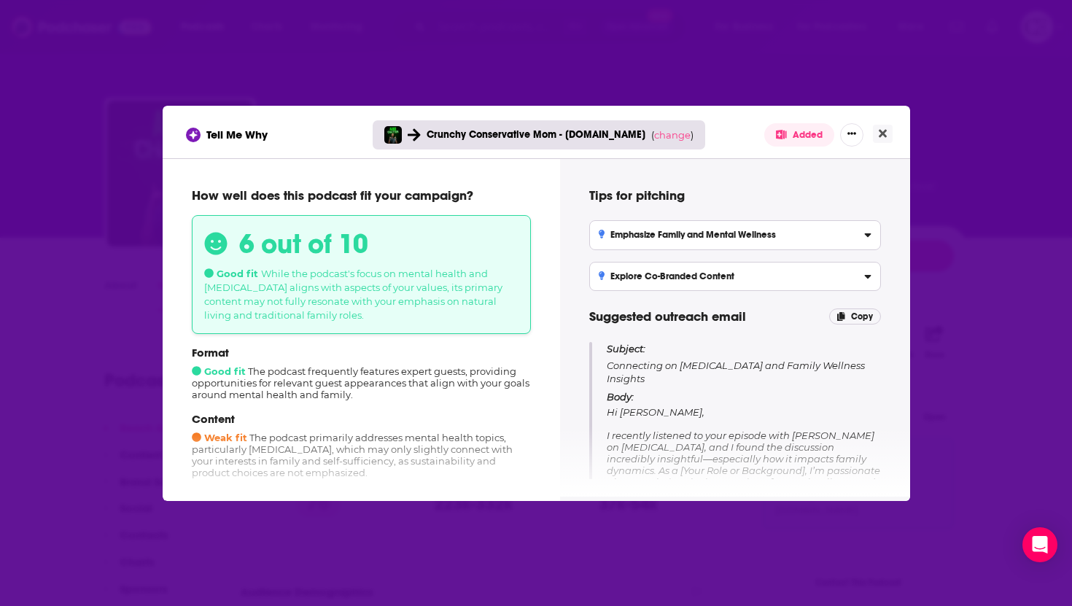
click at [847, 234] on div "Emphasize Family and Mental Wellness" at bounding box center [735, 235] width 273 height 10
click at [0, 0] on input "Emphasize Family and Mental Wellness Highlight how your expertise in traditiona…" at bounding box center [0, 0] width 0 height 0
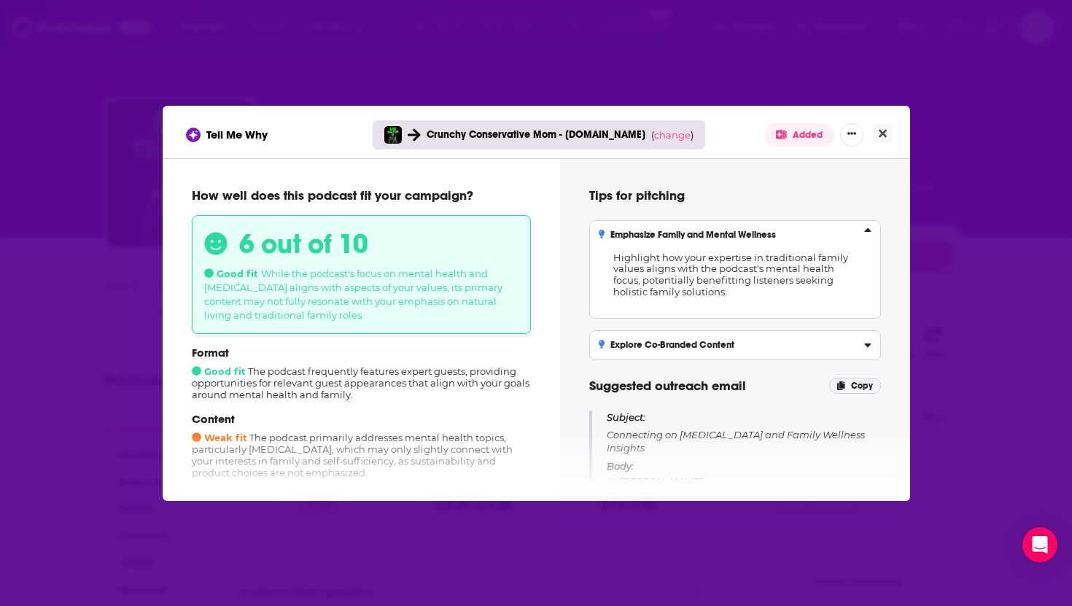
click at [848, 234] on div "Emphasize Family and Mental Wellness" at bounding box center [735, 235] width 273 height 10
click at [0, 0] on input "Emphasize Family and Mental Wellness Highlight how your expertise in traditiona…" at bounding box center [0, 0] width 0 height 0
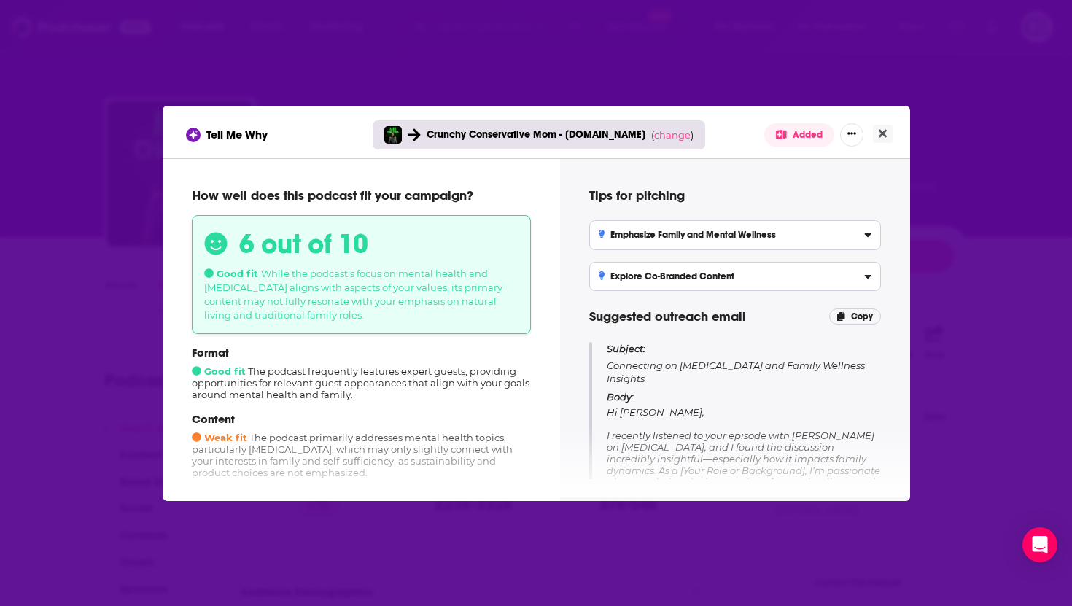
click at [848, 278] on div "Explore Co-Branded Content" at bounding box center [735, 276] width 273 height 10
click at [0, 0] on input "Explore Co-Branded Content Propose collaboration on topics around family and [M…" at bounding box center [0, 0] width 0 height 0
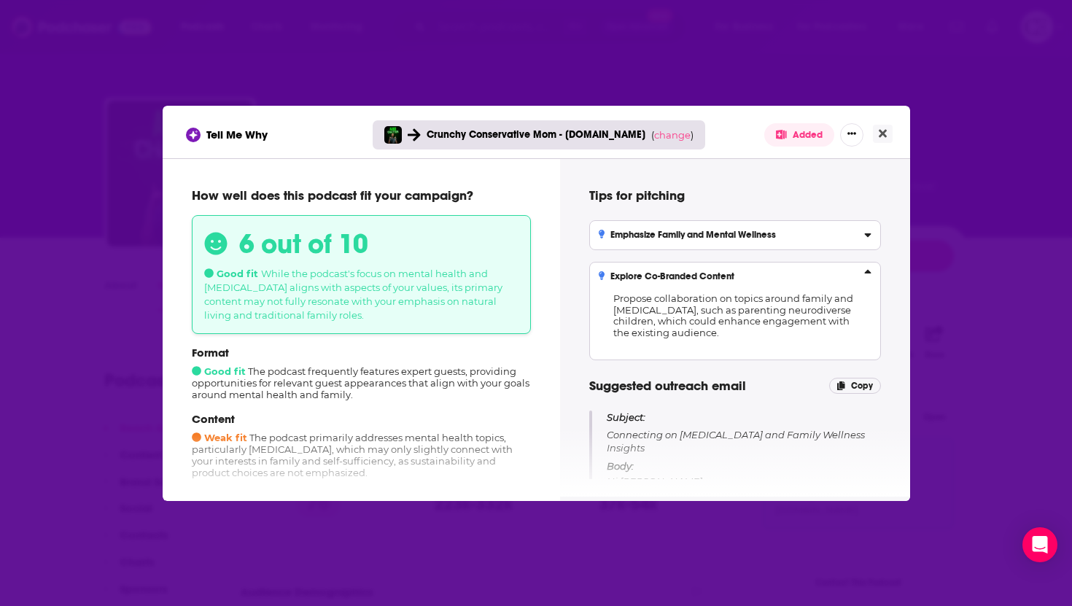
click at [848, 278] on div "Explore Co-Branded Content" at bounding box center [735, 276] width 273 height 10
click at [0, 0] on input "Explore Co-Branded Content Propose collaboration on topics around family and [M…" at bounding box center [0, 0] width 0 height 0
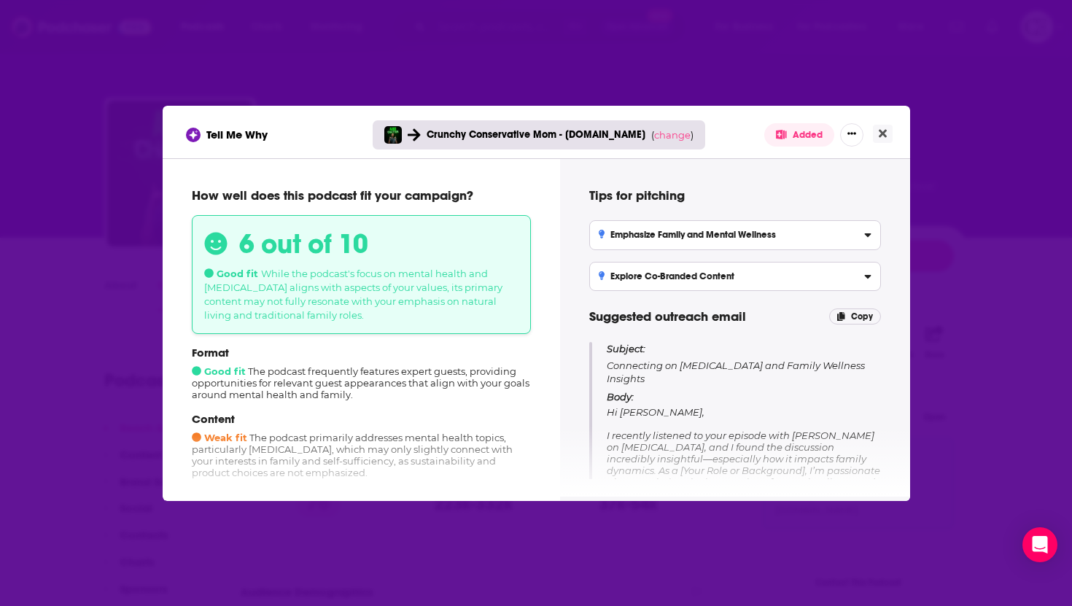
click at [893, 137] on div "Tell Me Why Crunchy Conservative Mom - [DOMAIN_NAME] ( change ) Added" at bounding box center [537, 132] width 748 height 53
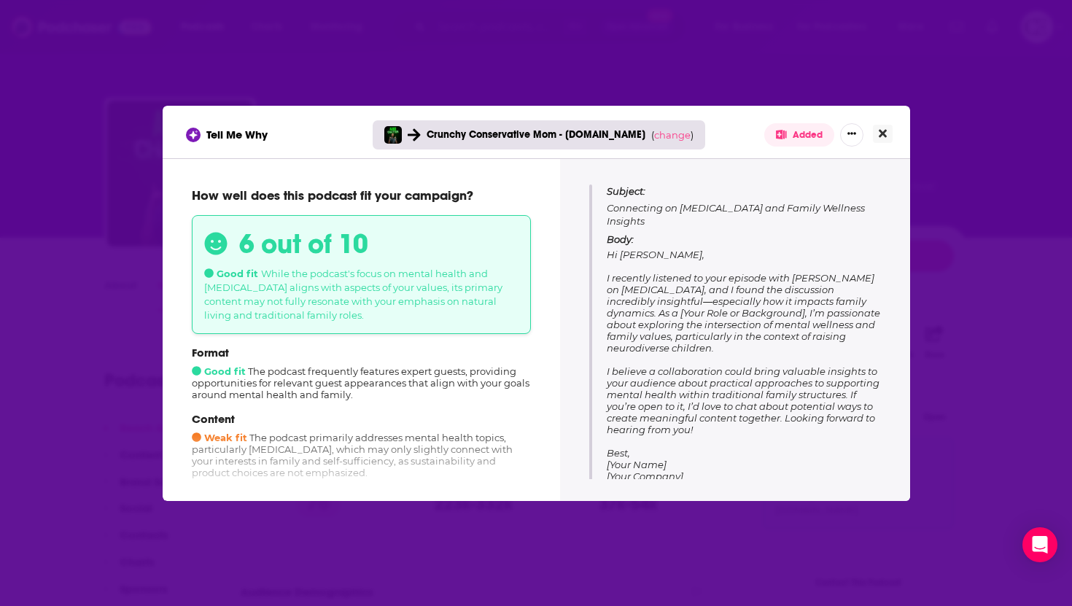
click at [875, 134] on button "Close" at bounding box center [883, 134] width 20 height 18
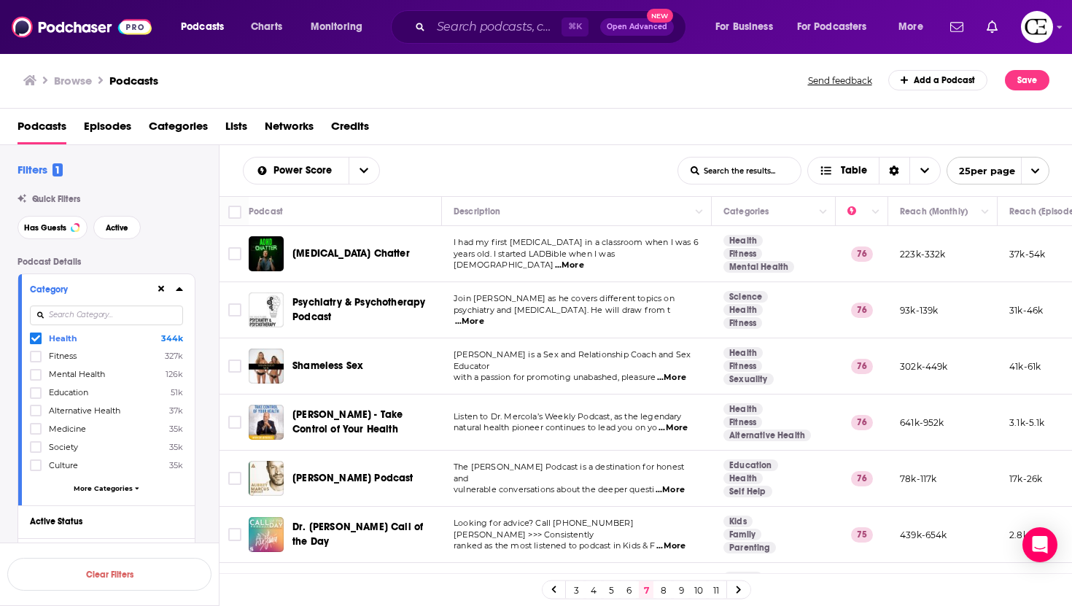
click at [366, 466] on span "[PERSON_NAME] Podcast" at bounding box center [353, 478] width 121 height 12
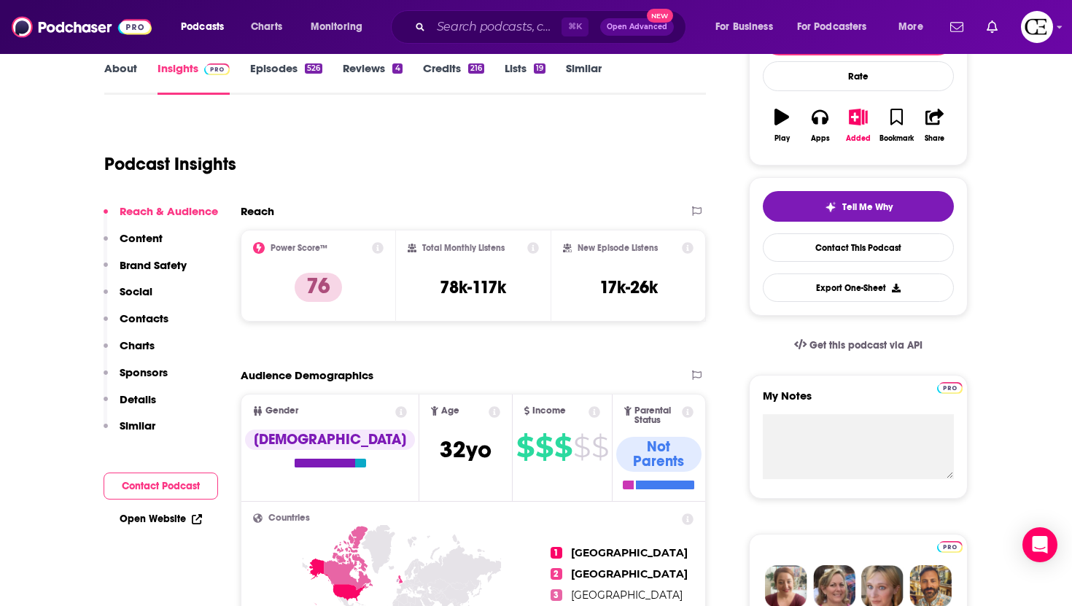
scroll to position [222, 0]
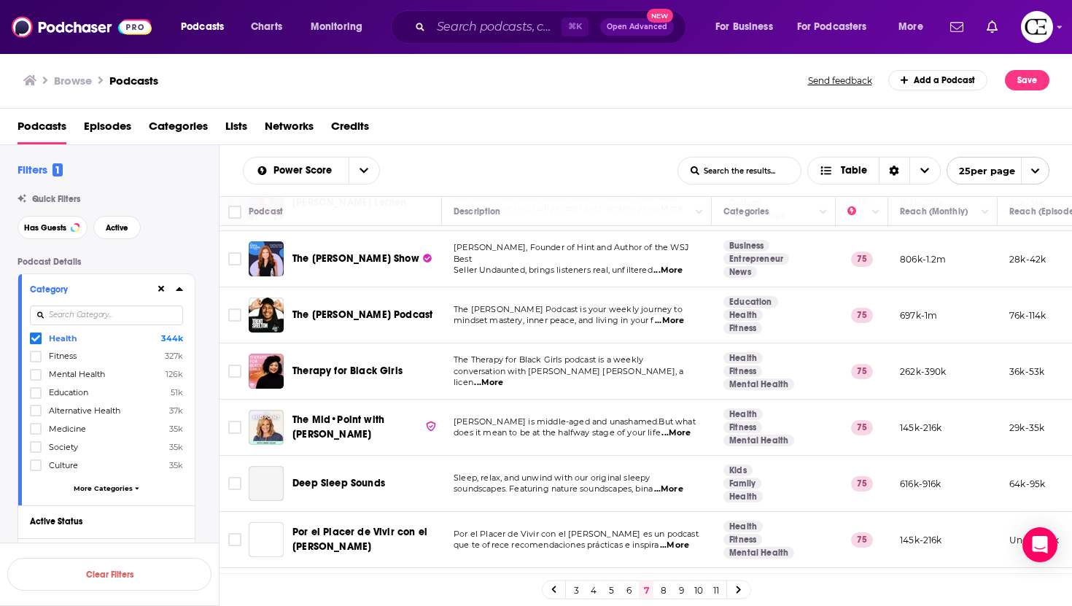
scroll to position [445, 0]
click at [366, 417] on span "The Mid•Point with [PERSON_NAME]" at bounding box center [339, 426] width 92 height 27
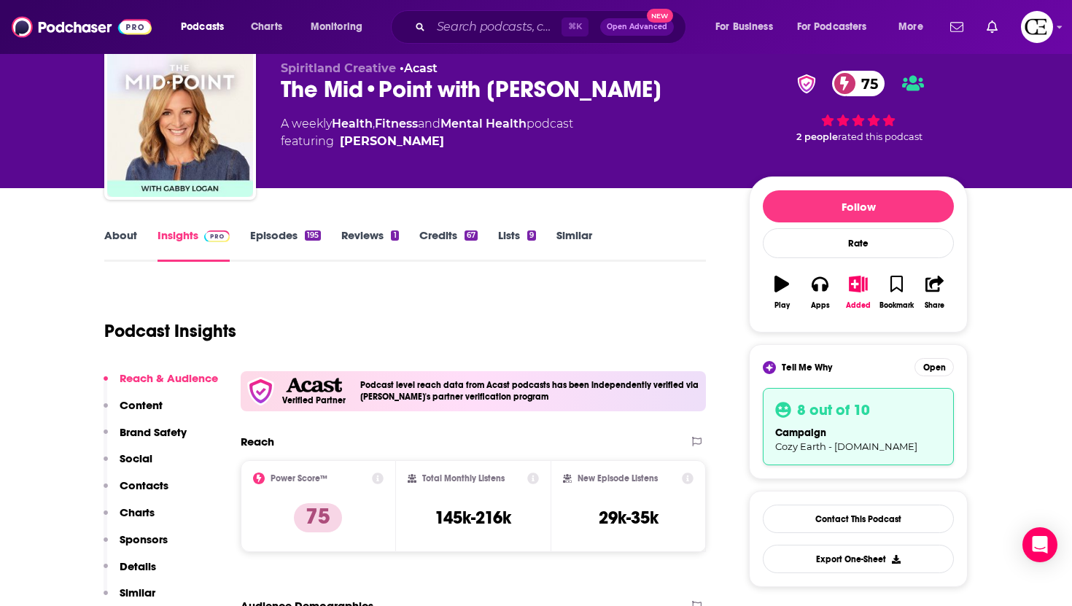
scroll to position [61, 0]
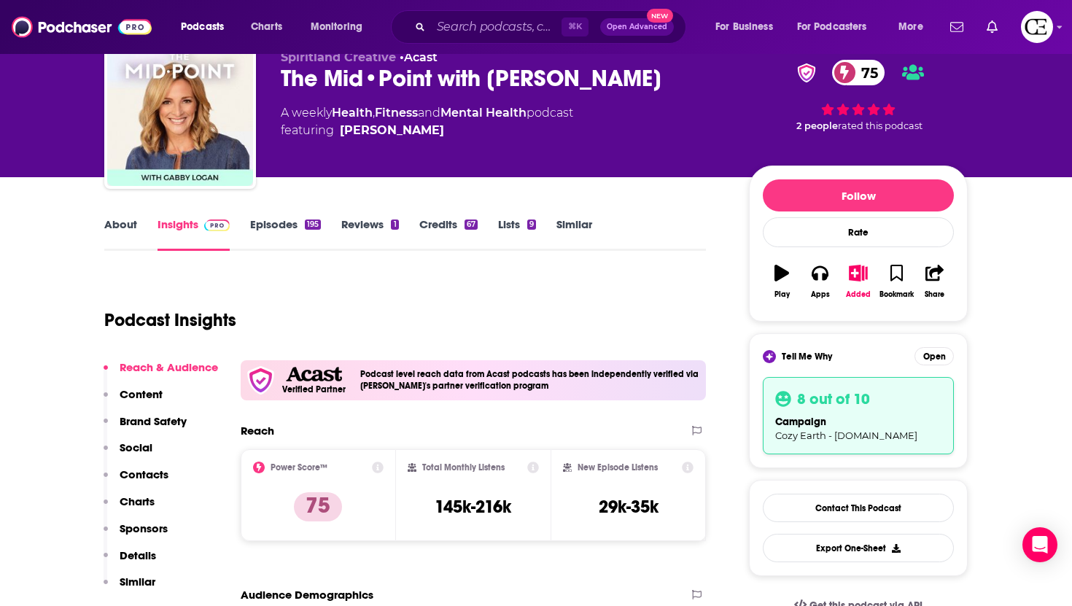
click at [825, 411] on div "8 out of 10 campaign Cozy Earth - [DOMAIN_NAME]" at bounding box center [858, 415] width 191 height 77
click at [906, 360] on button "Open" at bounding box center [934, 356] width 39 height 18
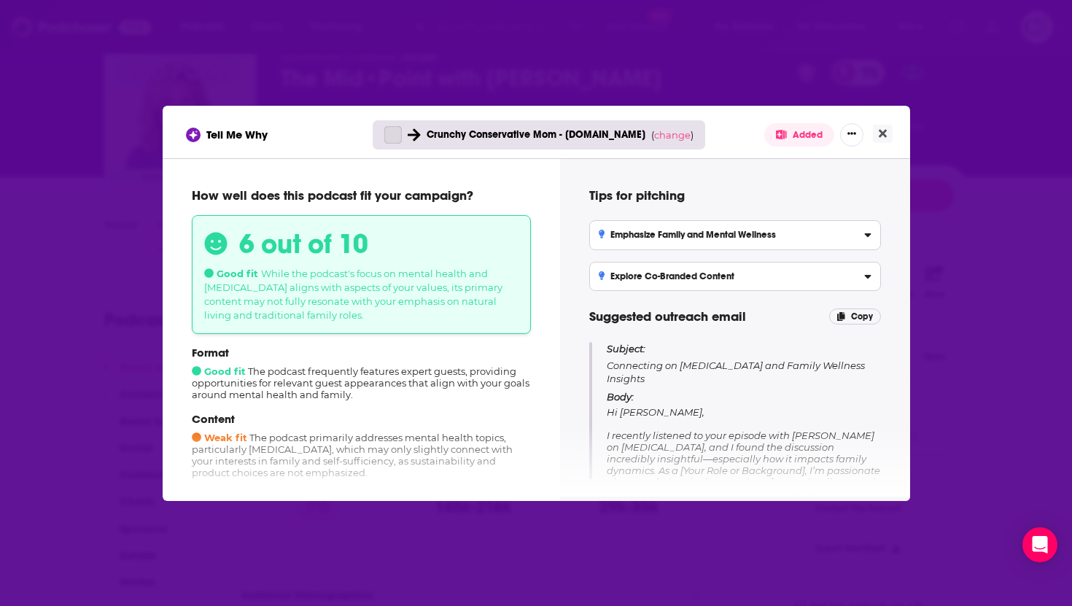
scroll to position [0, 0]
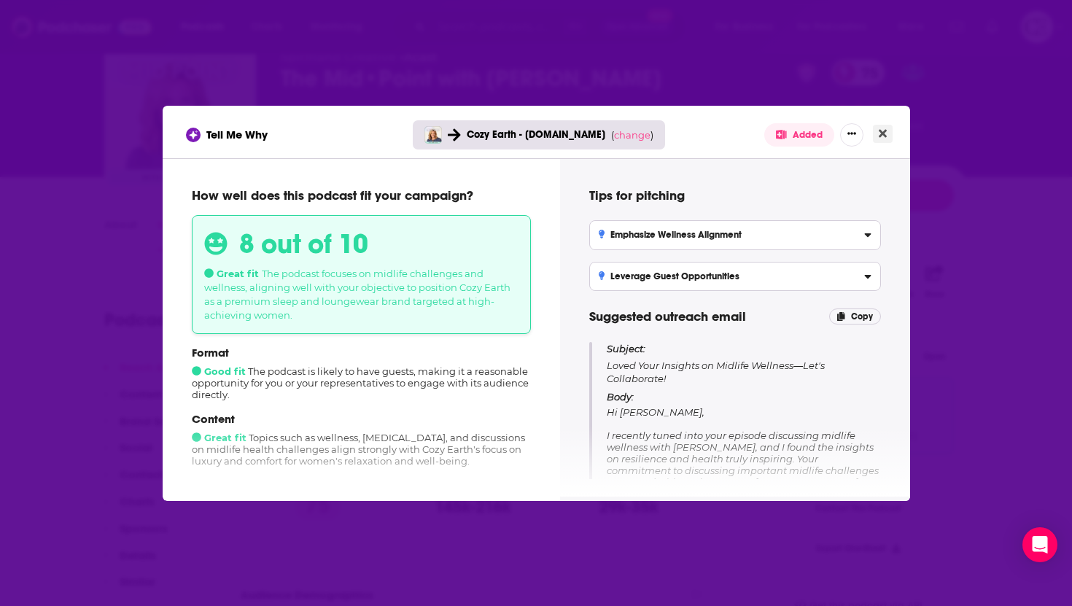
click at [887, 130] on button "Close" at bounding box center [883, 134] width 20 height 18
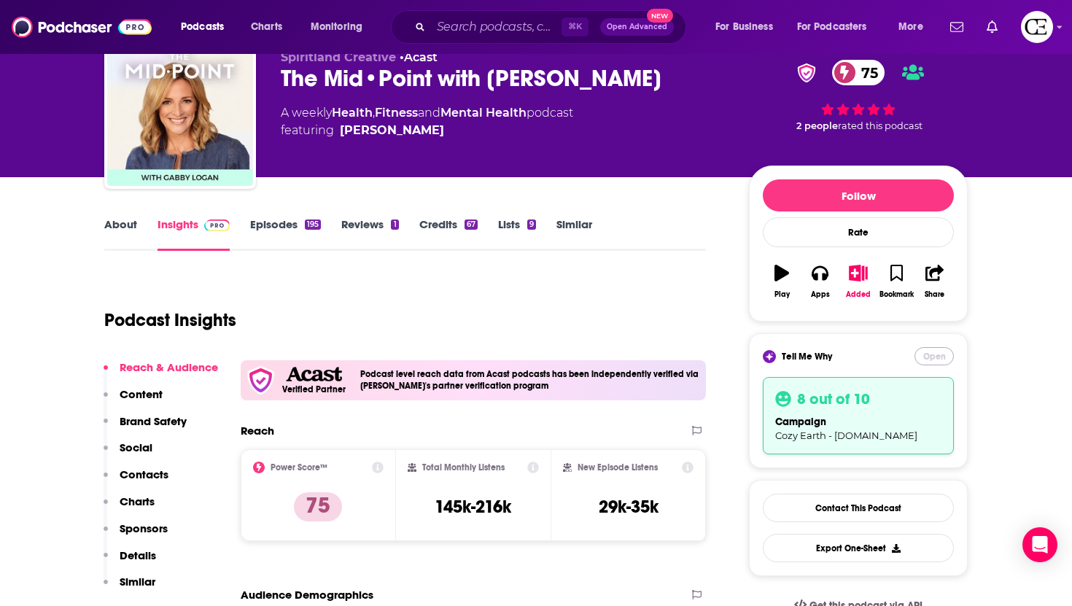
scroll to position [61, 0]
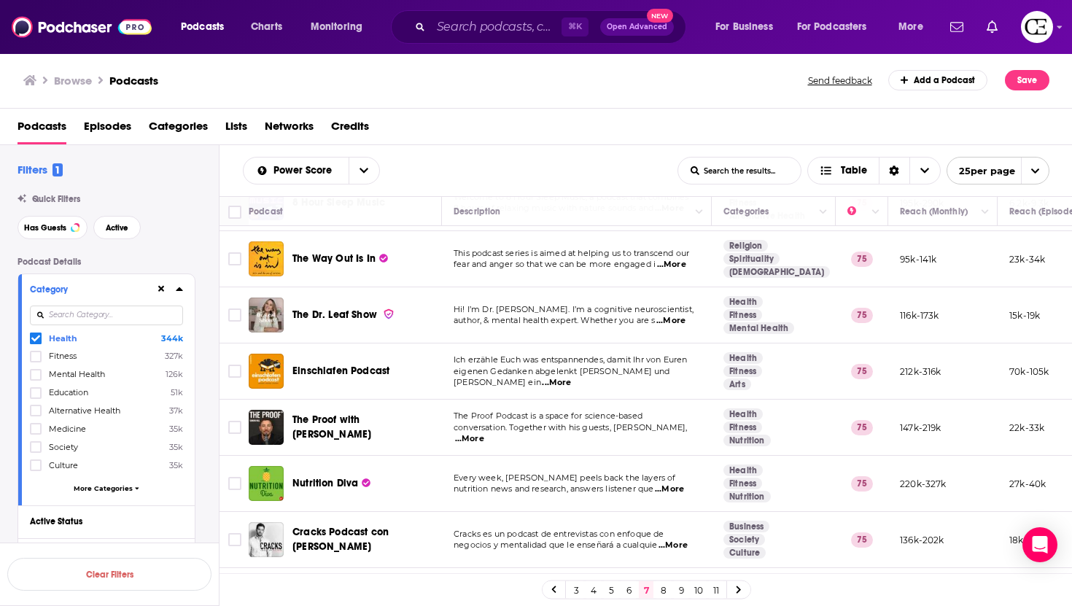
scroll to position [1054, 0]
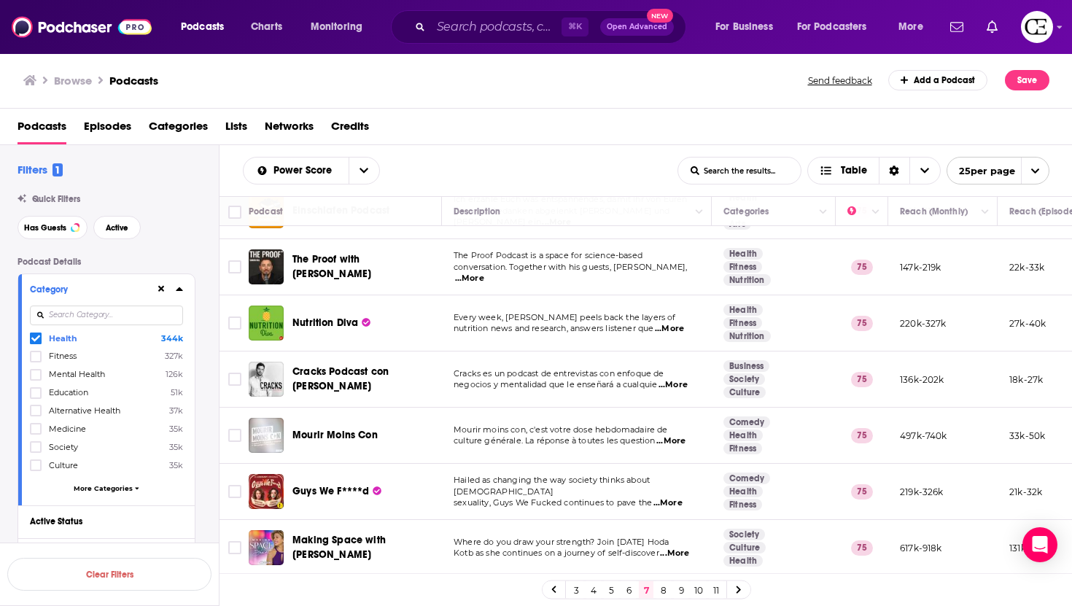
click at [733, 466] on link at bounding box center [738, 589] width 23 height 17
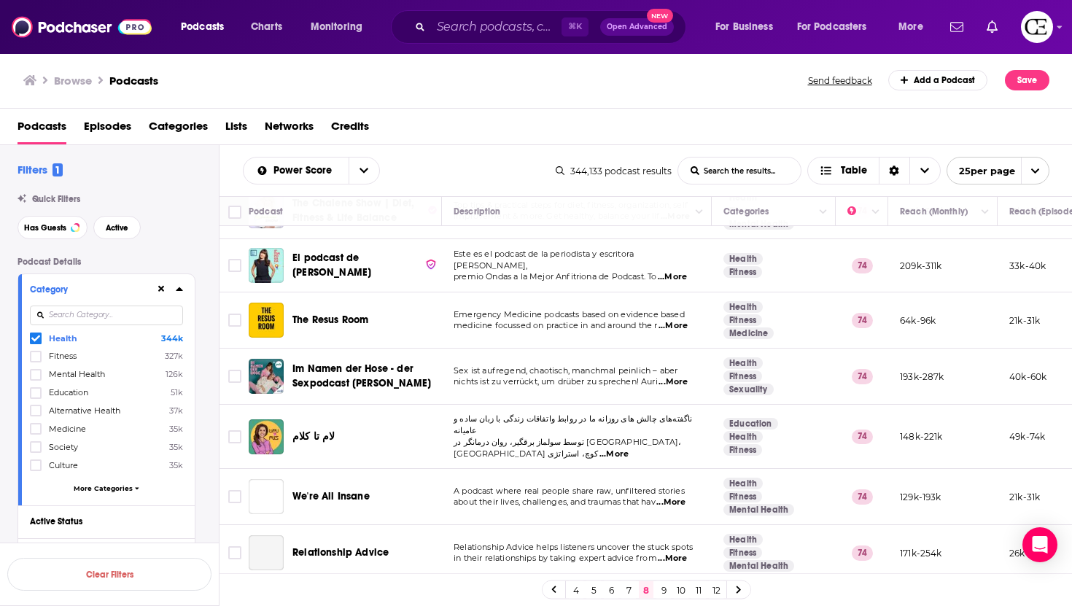
scroll to position [748, 0]
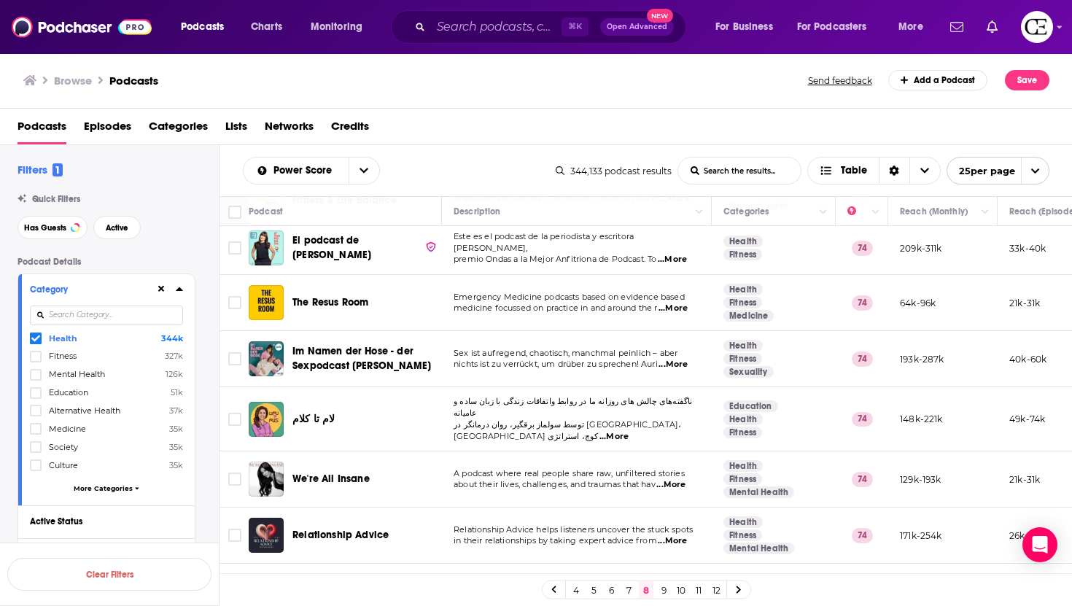
click at [346, 466] on span "We're All Insane" at bounding box center [331, 479] width 77 height 12
